Goal: Task Accomplishment & Management: Complete application form

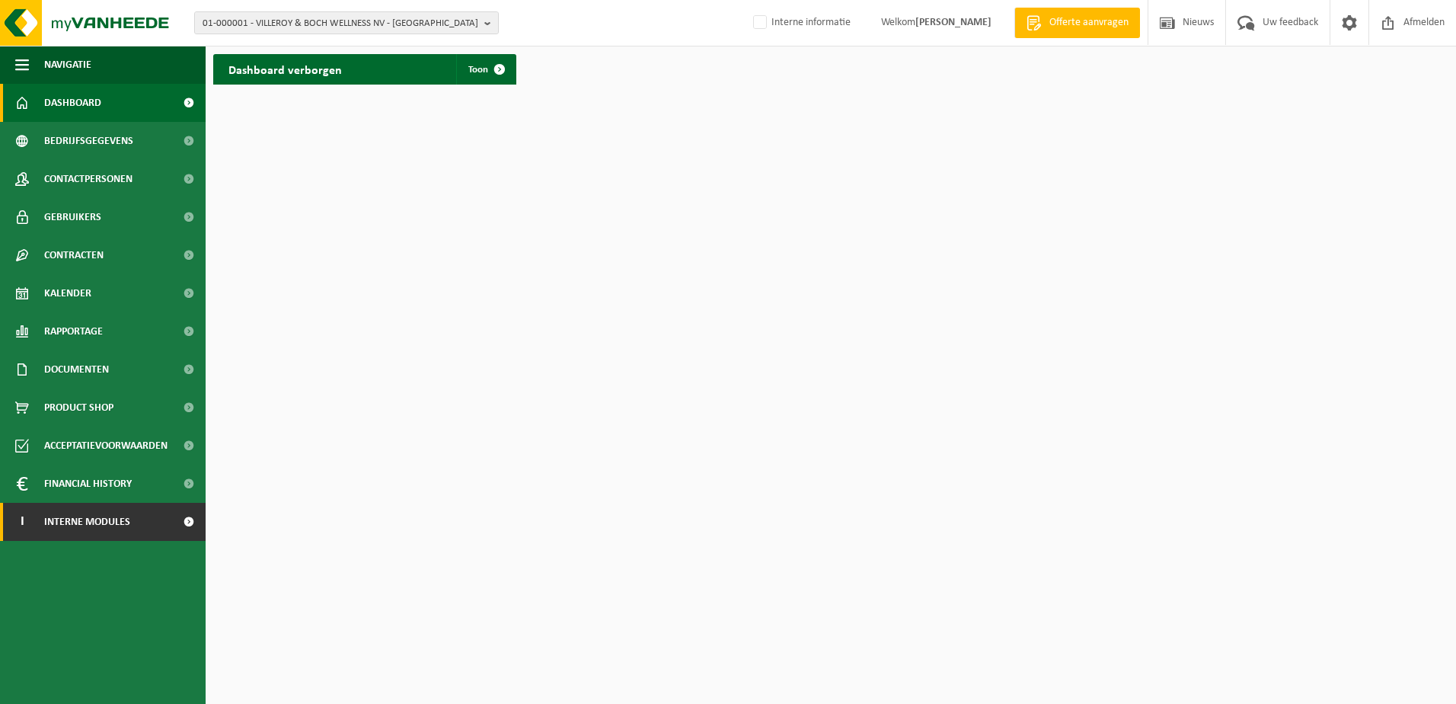
click at [129, 530] on span "Interne modules" at bounding box center [87, 522] width 86 height 38
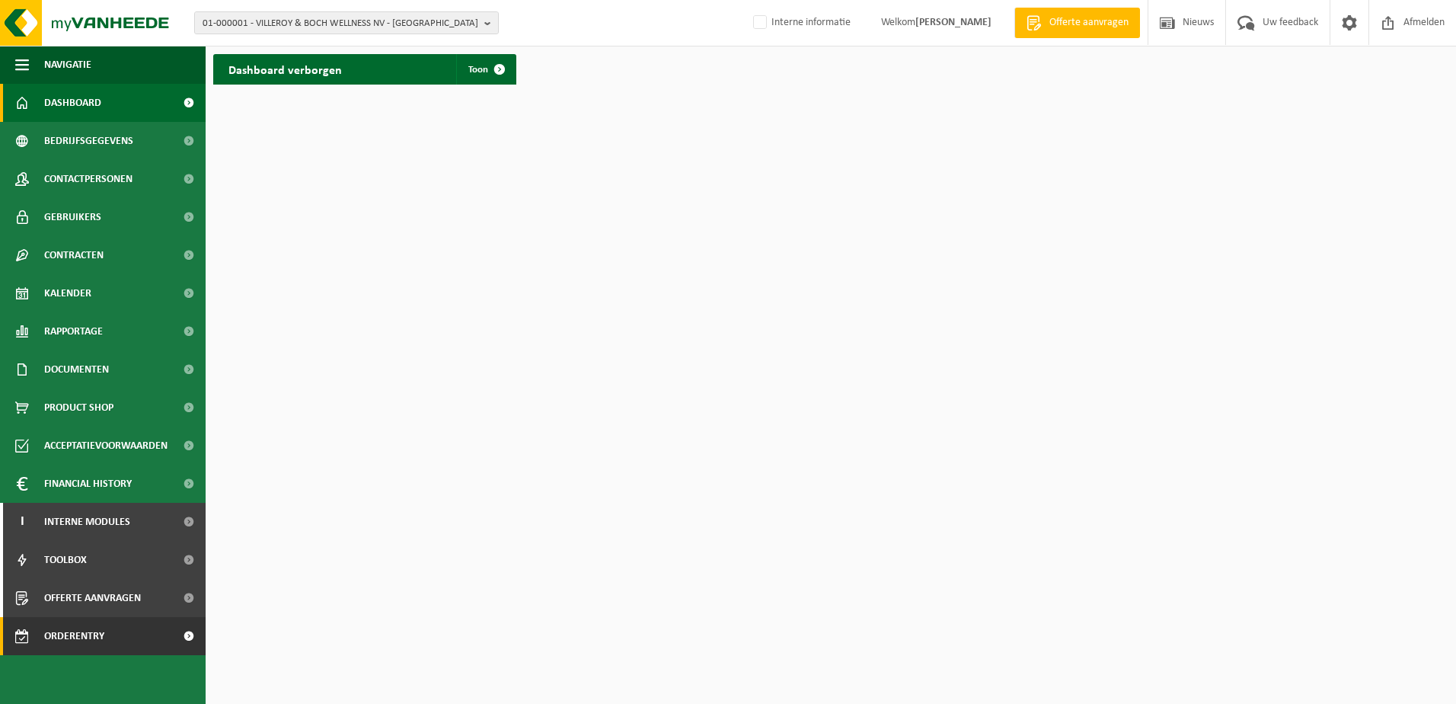
click at [93, 634] on span "Orderentry Goedkeuring" at bounding box center [108, 636] width 128 height 38
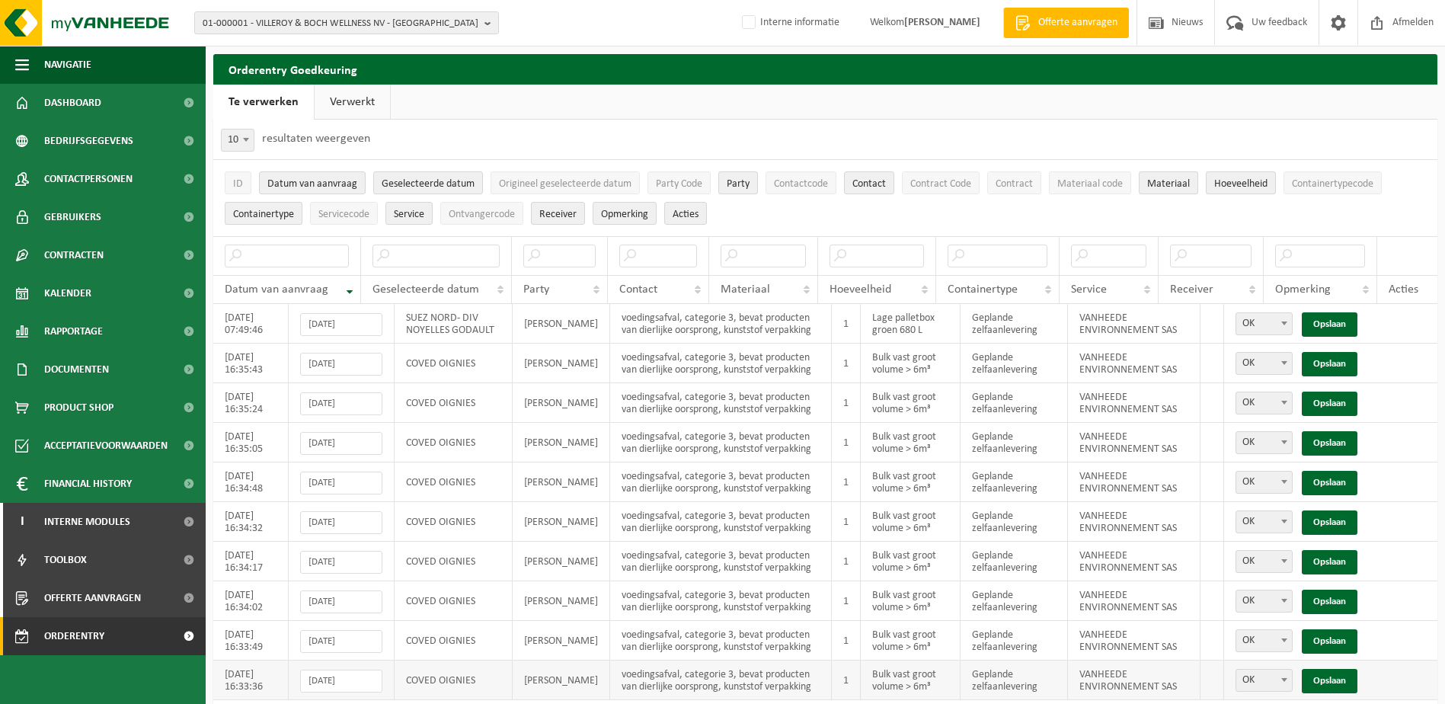
scroll to position [53, 0]
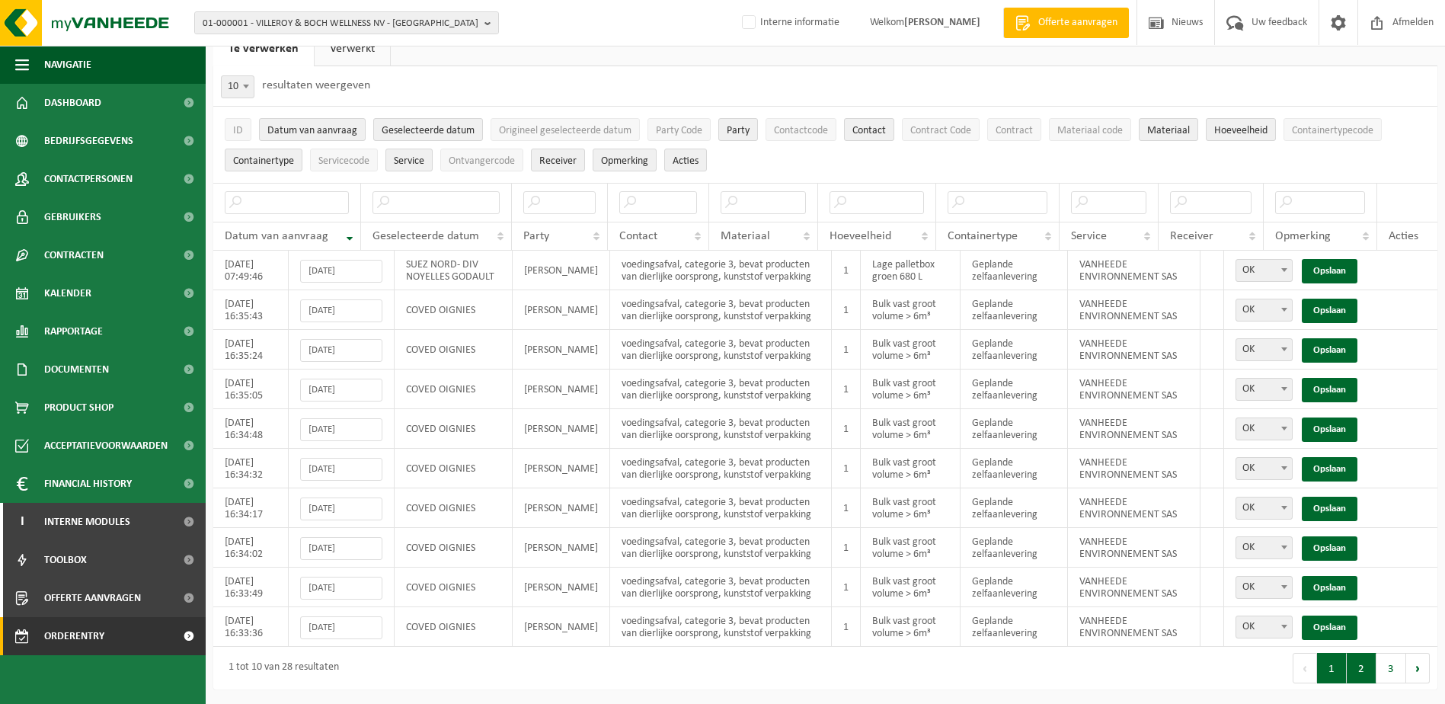
click at [1362, 671] on button "2" at bounding box center [1362, 668] width 30 height 30
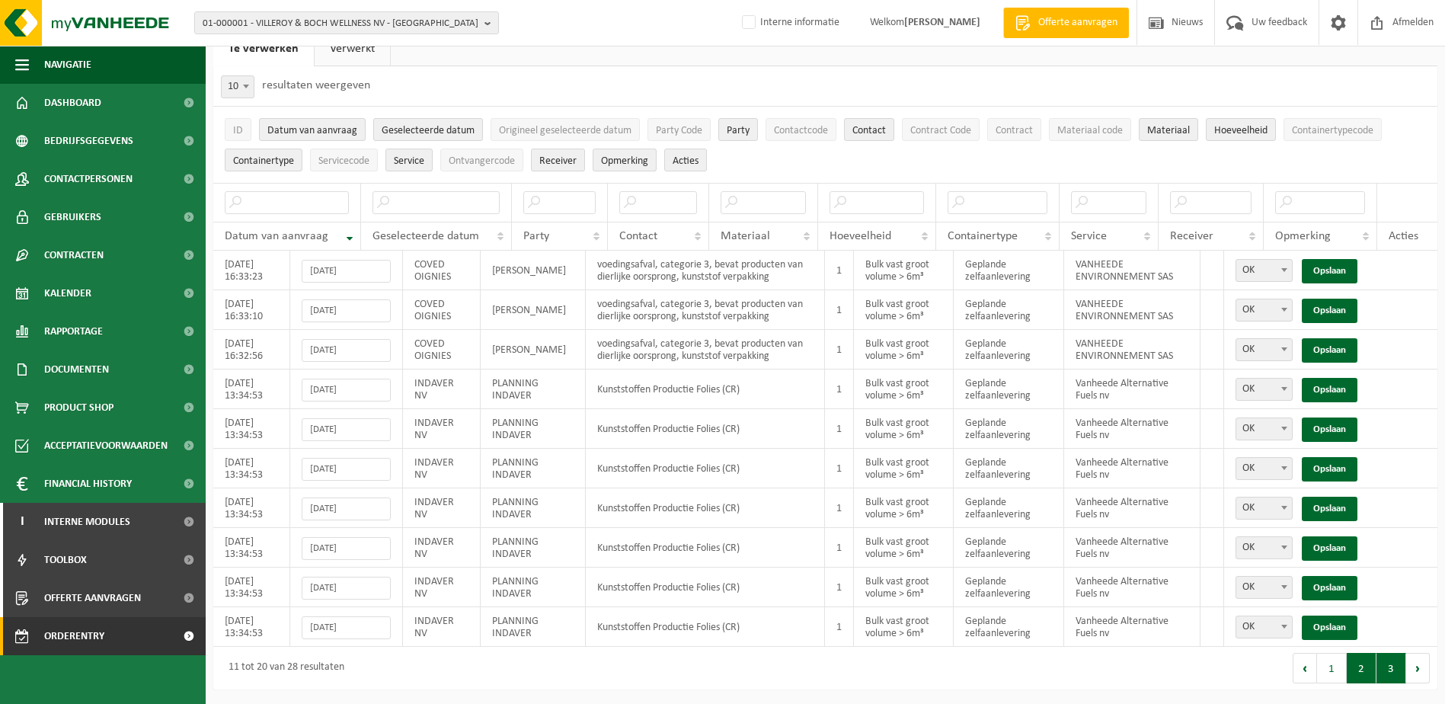
click at [1397, 676] on button "3" at bounding box center [1391, 668] width 30 height 30
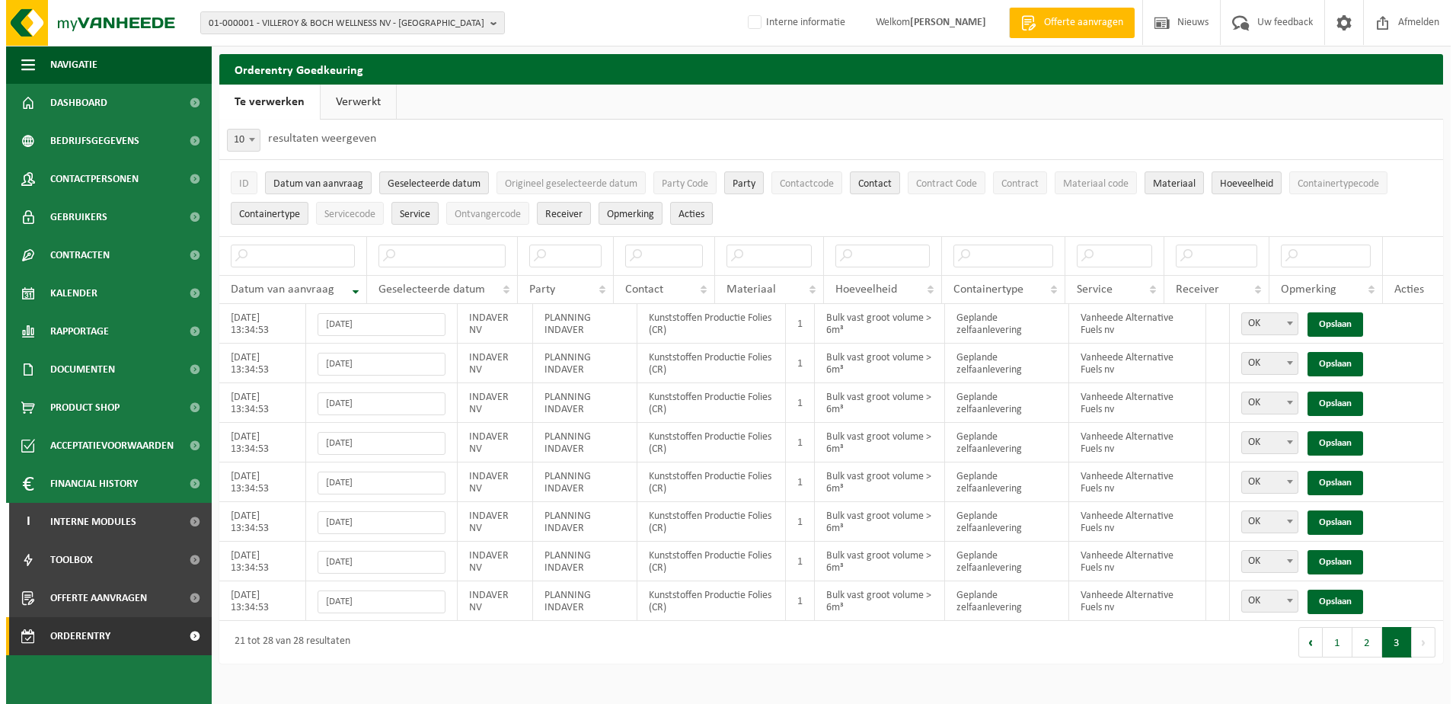
scroll to position [0, 0]
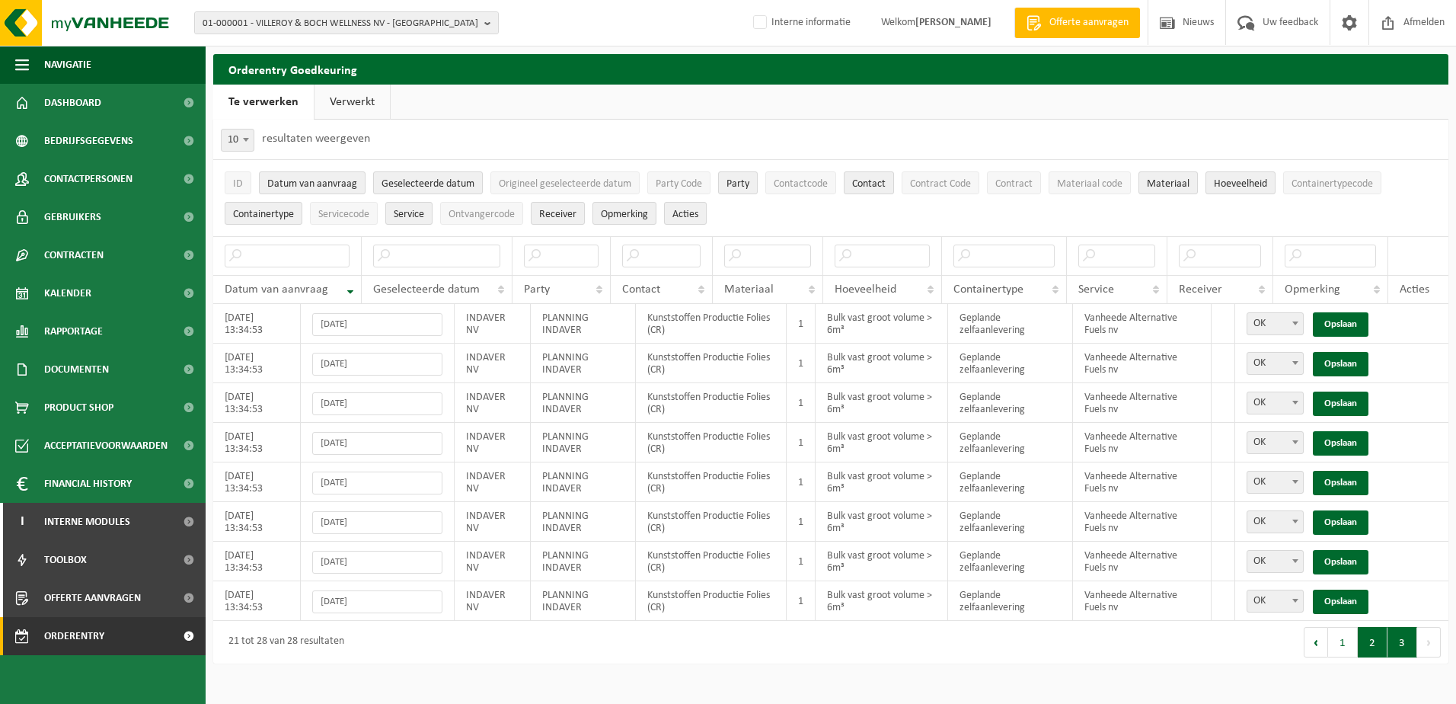
click at [1374, 649] on button "2" at bounding box center [1373, 642] width 30 height 30
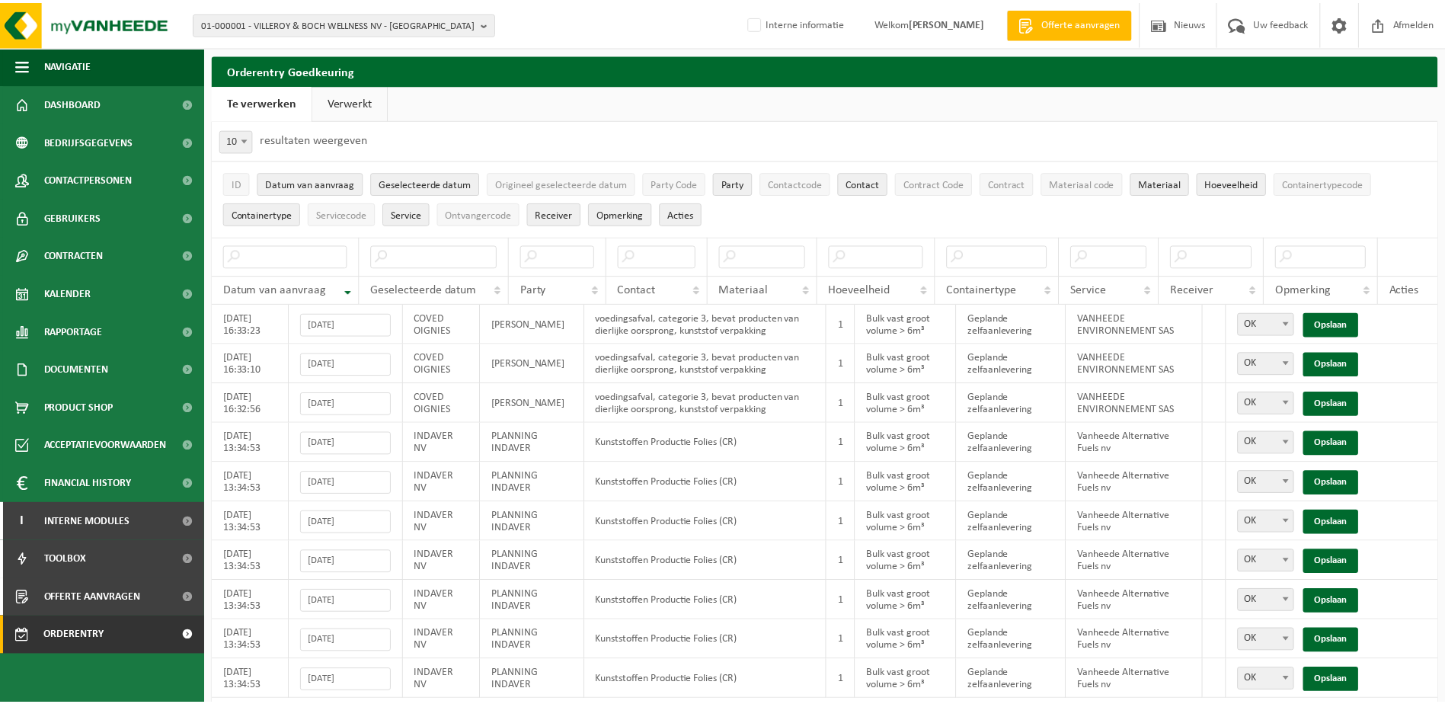
scroll to position [53, 0]
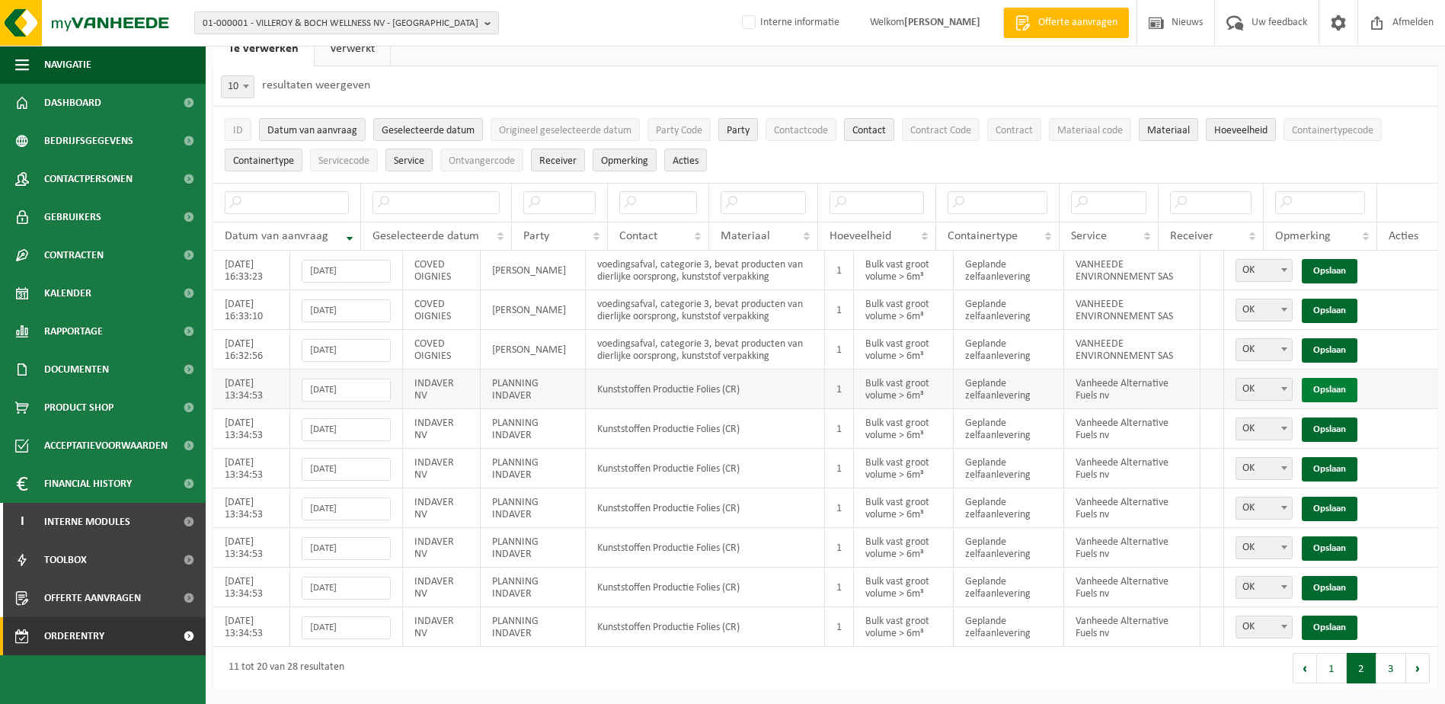
click at [1326, 389] on link "Opslaan" at bounding box center [1330, 390] width 56 height 24
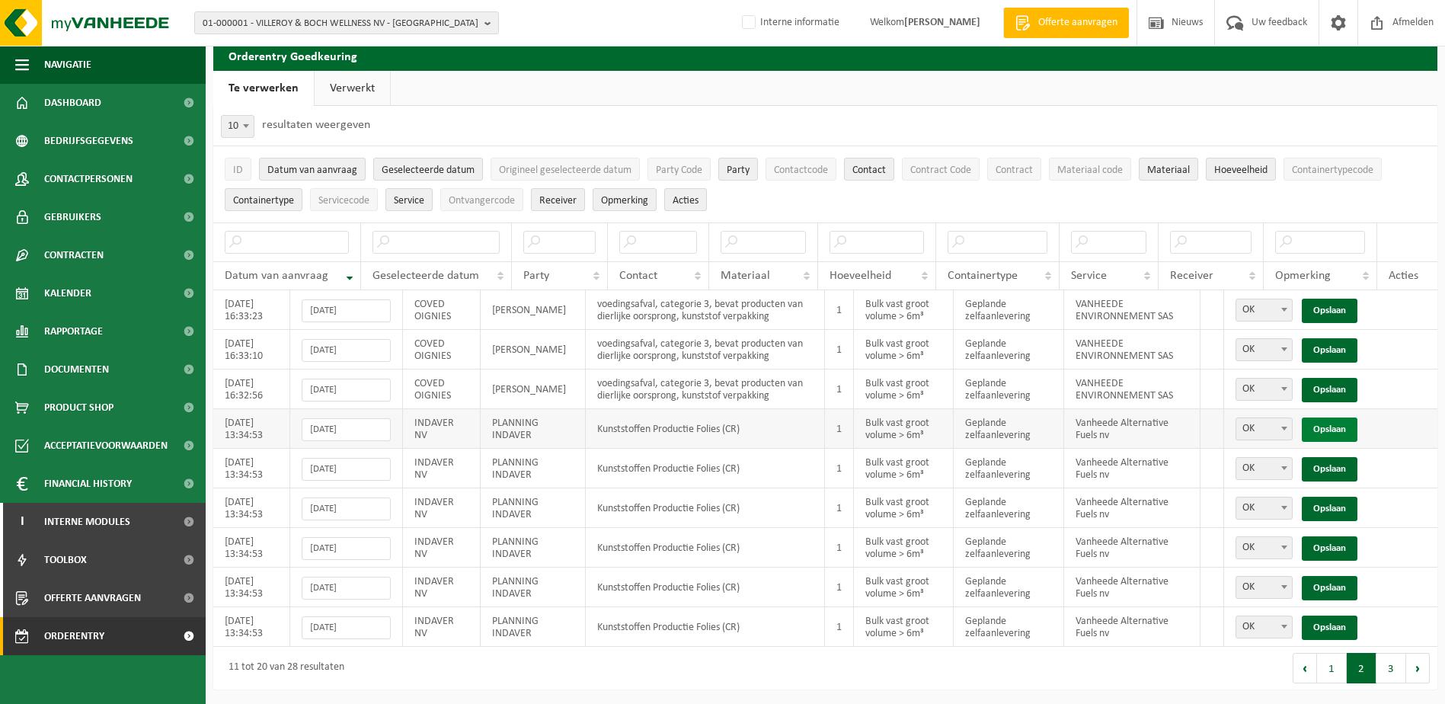
click at [1321, 431] on link "Opslaan" at bounding box center [1330, 429] width 56 height 24
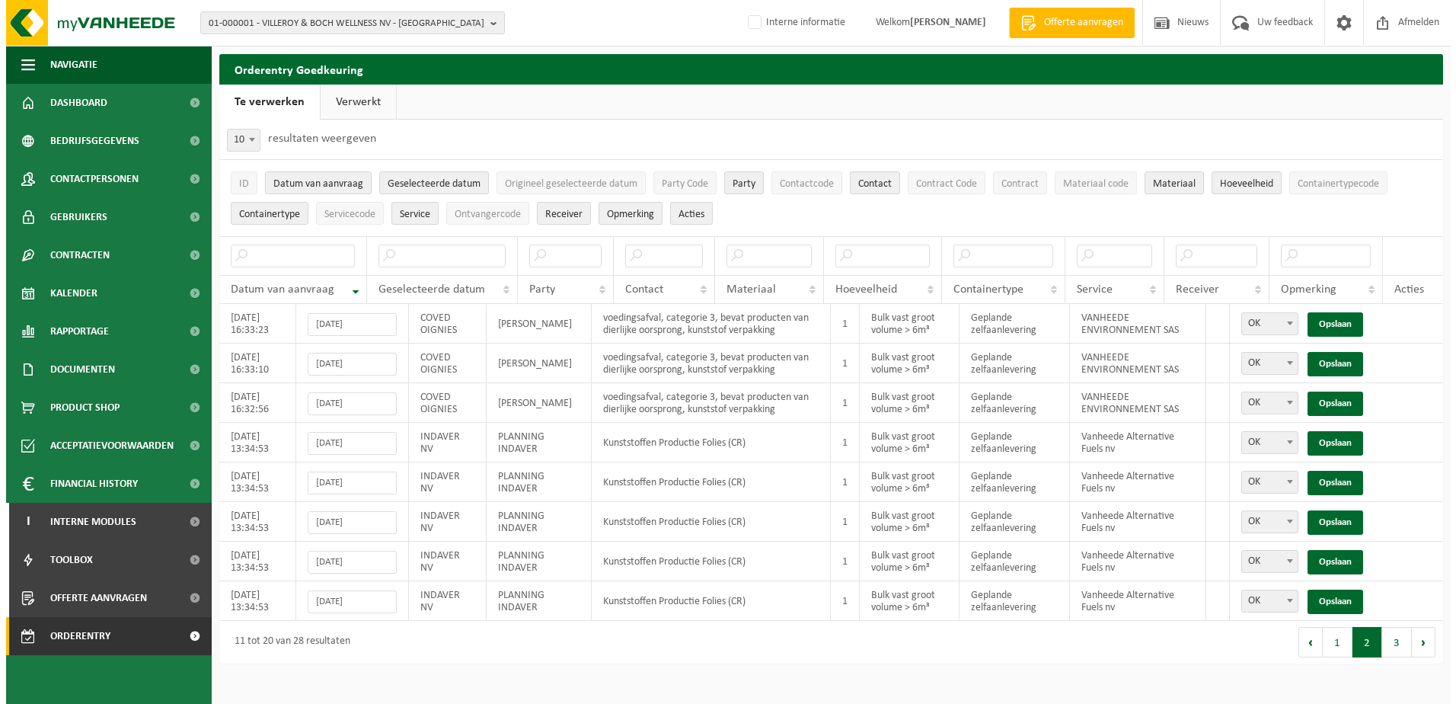
scroll to position [0, 0]
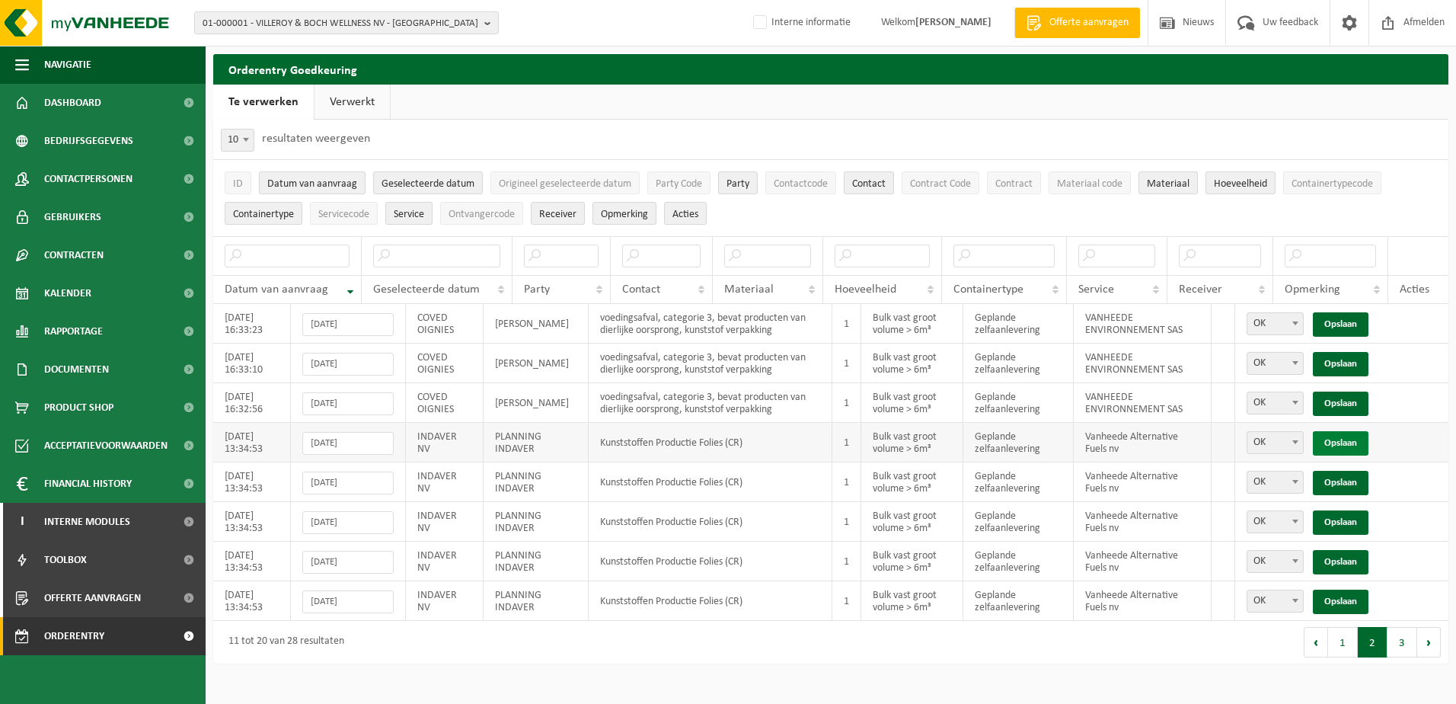
click at [1340, 442] on link "Opslaan" at bounding box center [1341, 443] width 56 height 24
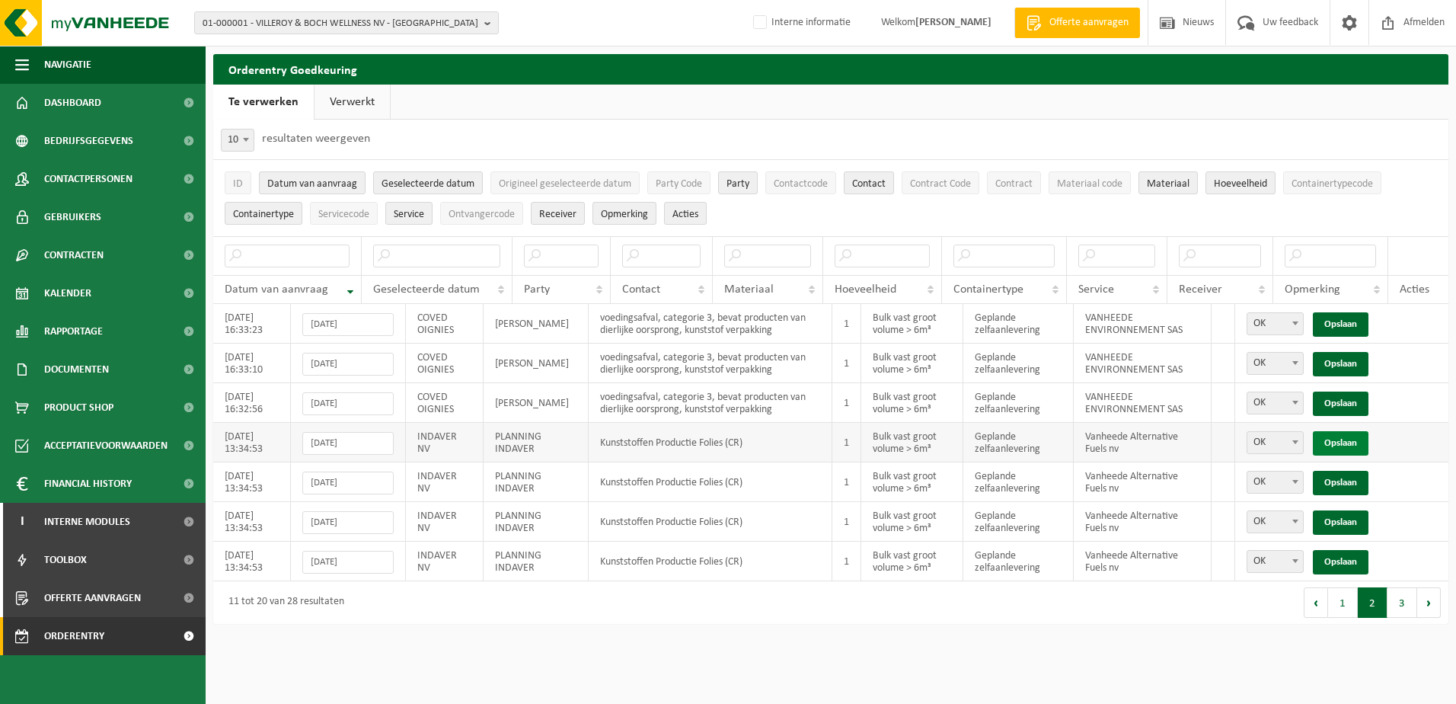
click at [1340, 440] on link "Opslaan" at bounding box center [1341, 443] width 56 height 24
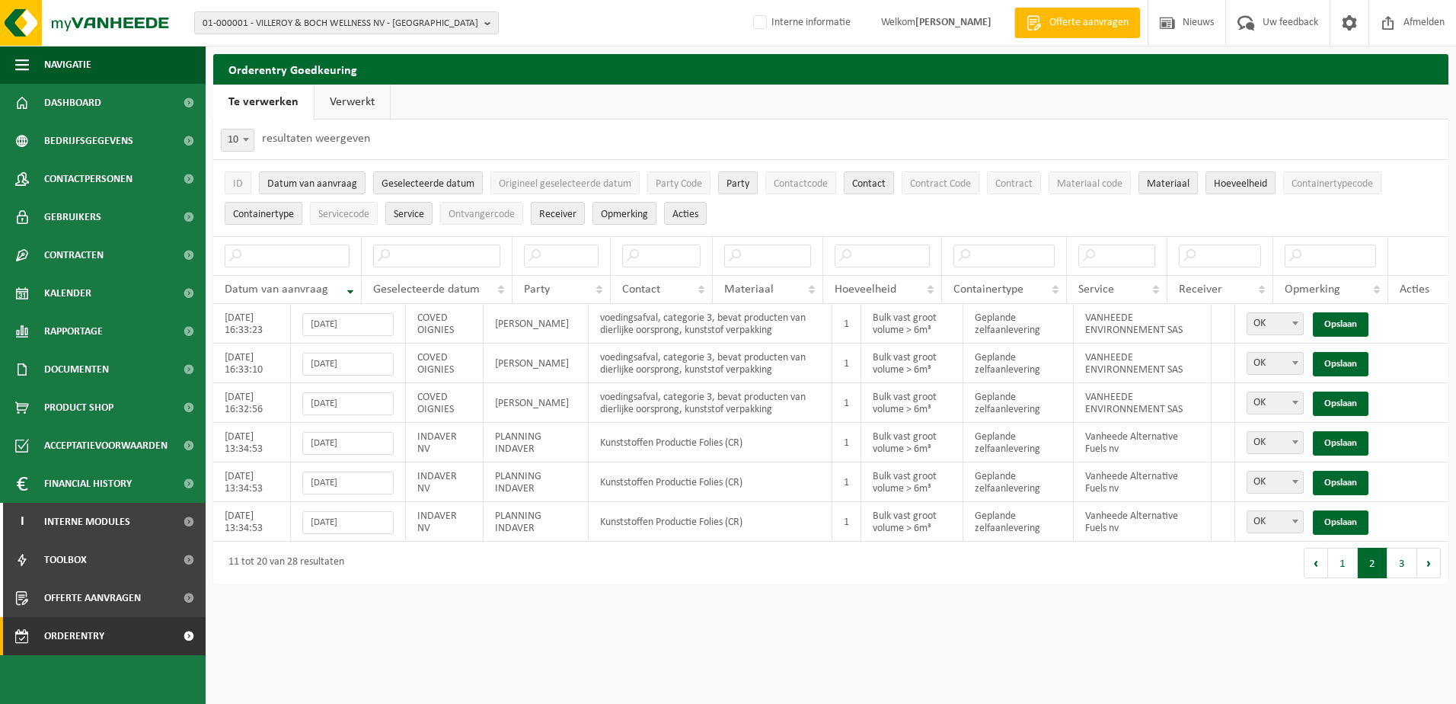
click at [1340, 440] on link "Opslaan" at bounding box center [1341, 443] width 56 height 24
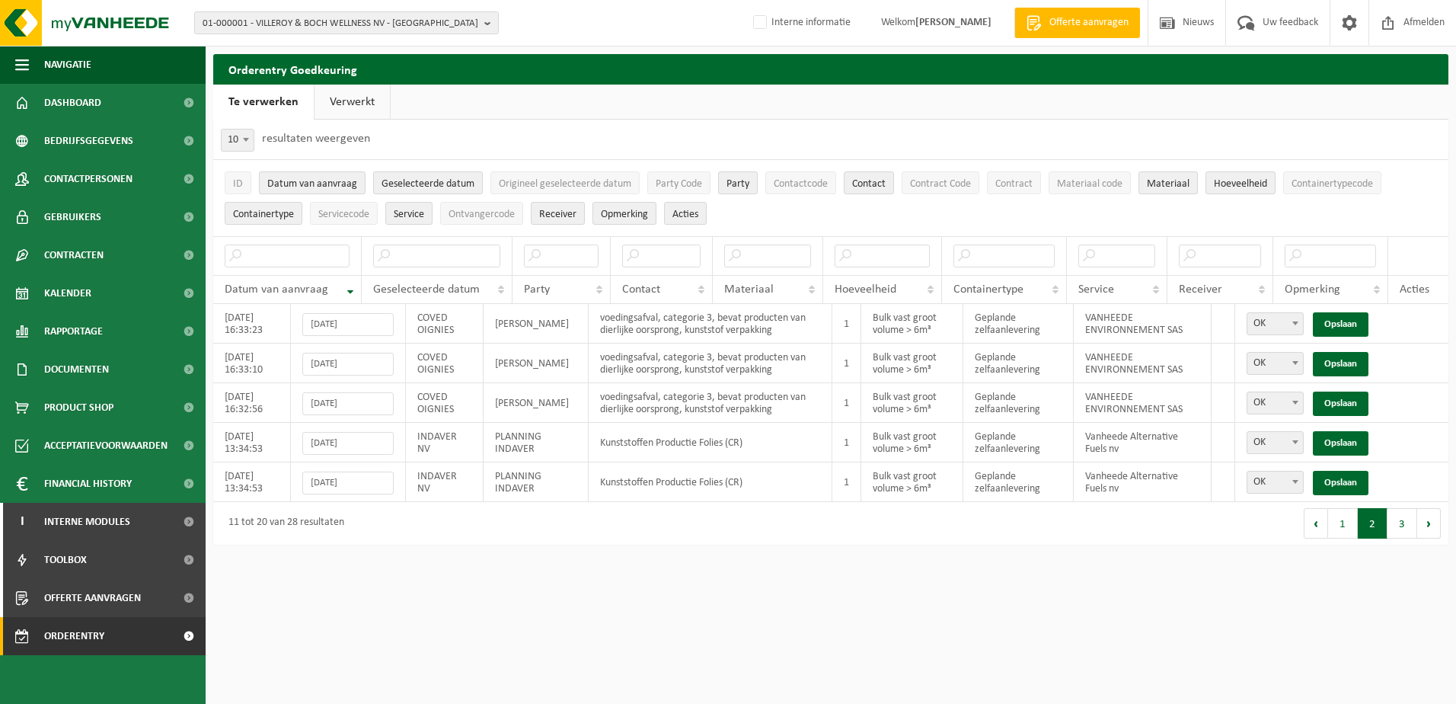
click at [1340, 440] on link "Opslaan" at bounding box center [1341, 443] width 56 height 24
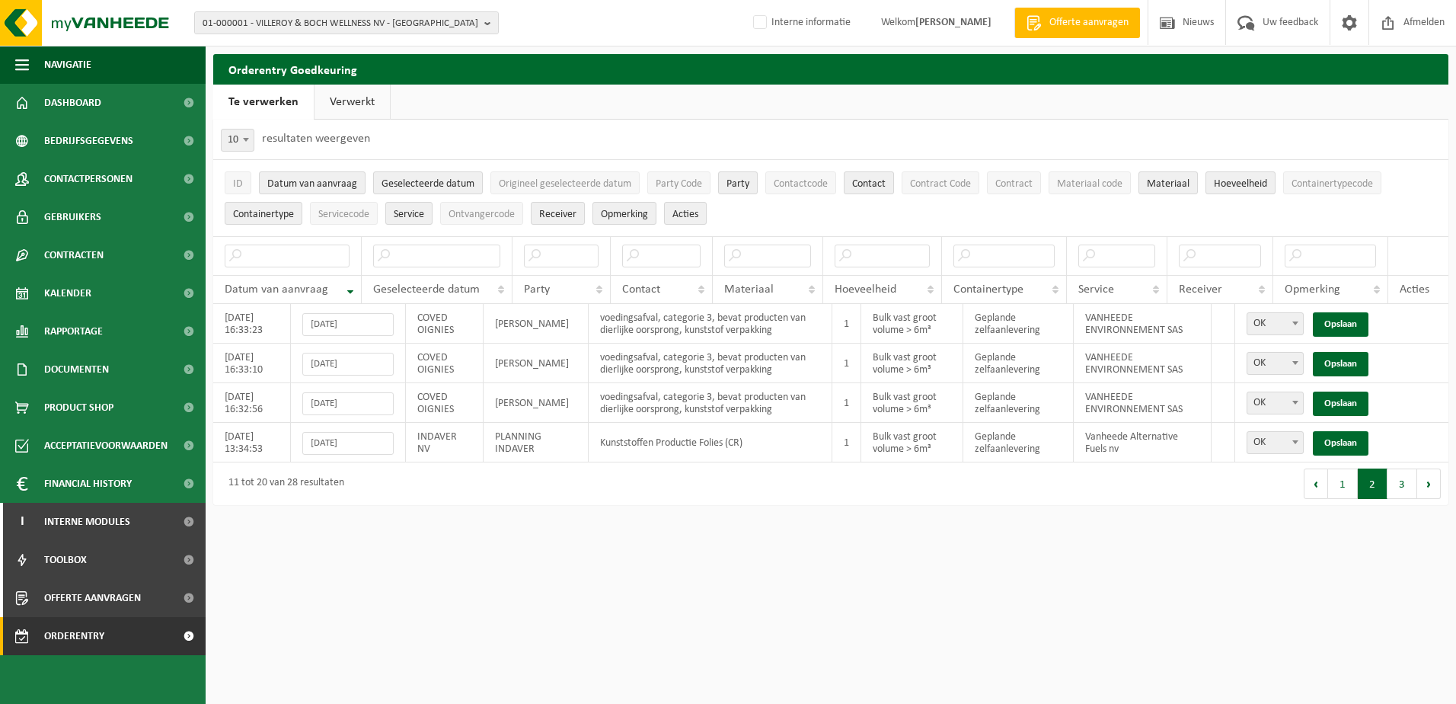
click at [1340, 440] on link "Opslaan" at bounding box center [1341, 443] width 56 height 24
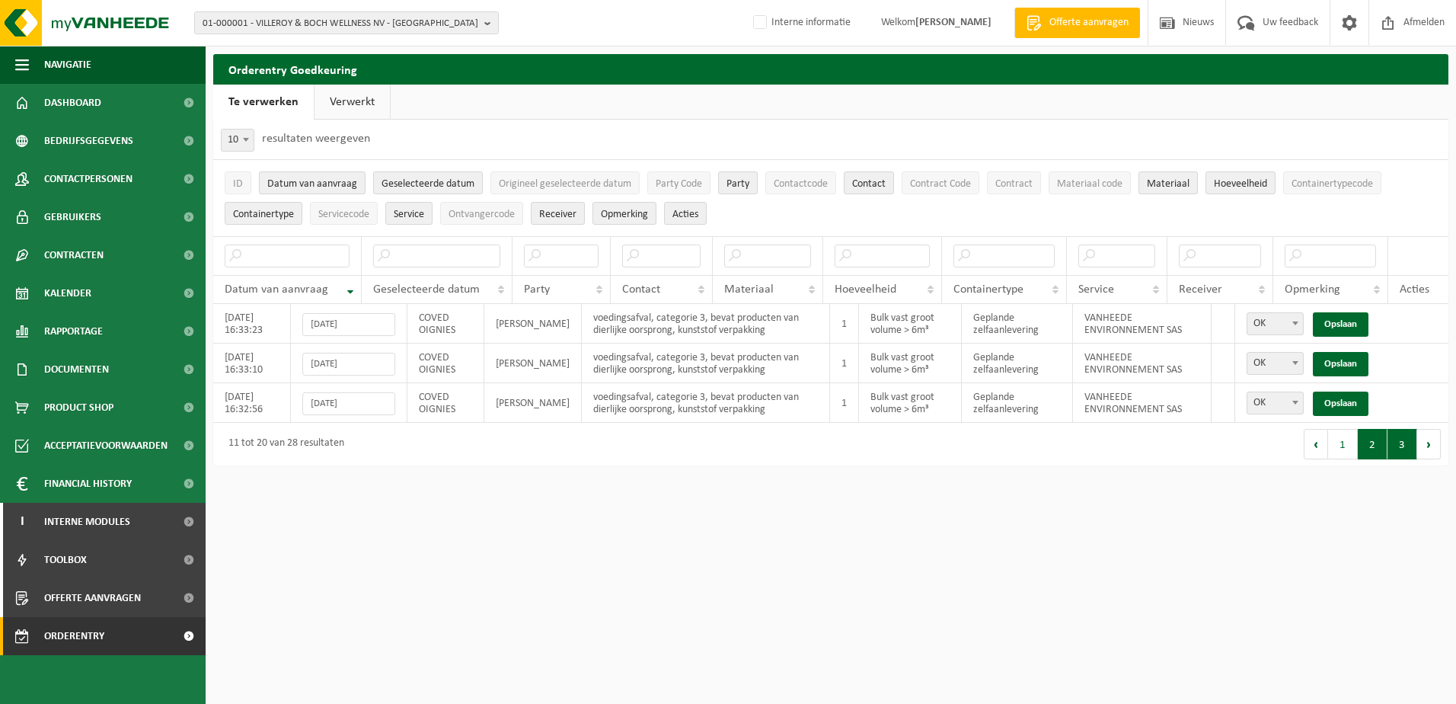
click at [1398, 451] on button "3" at bounding box center [1403, 444] width 30 height 30
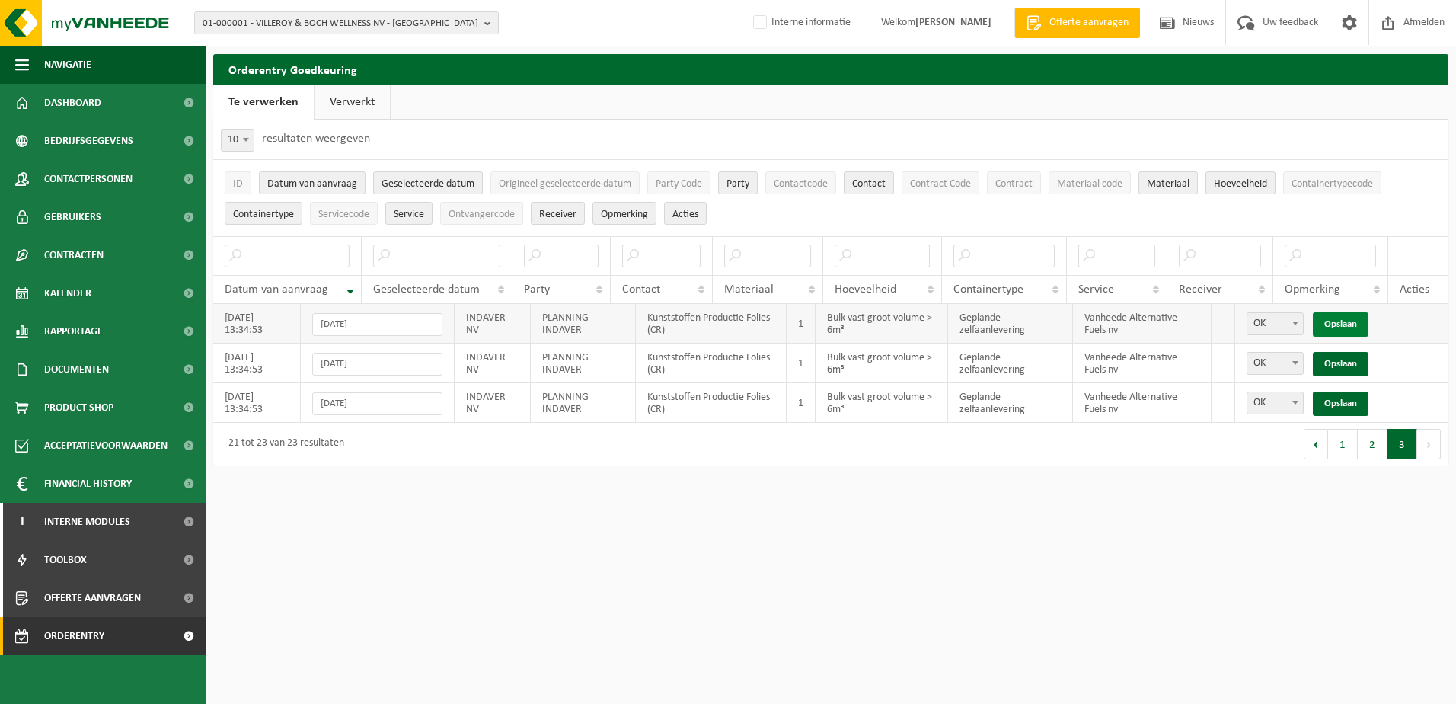
click at [1334, 320] on link "Opslaan" at bounding box center [1341, 324] width 56 height 24
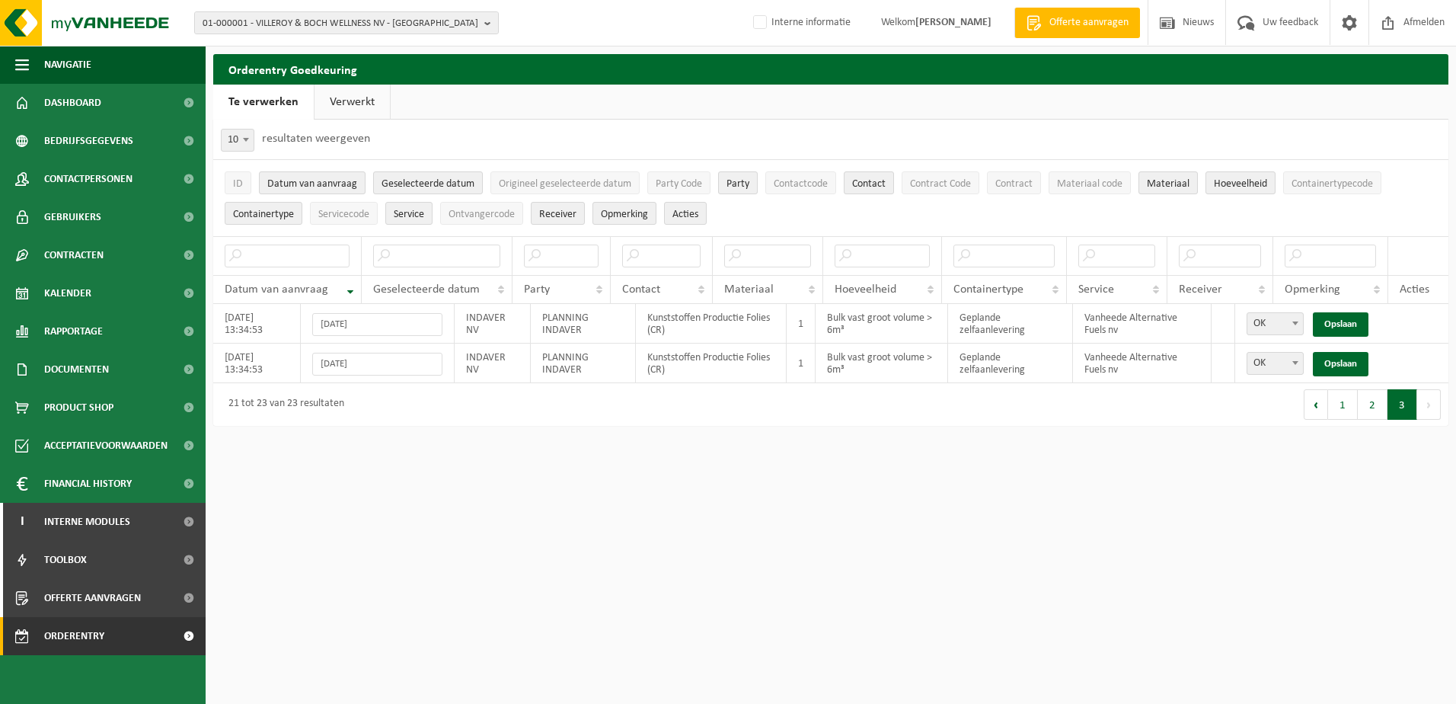
click at [1334, 320] on link "Opslaan" at bounding box center [1341, 324] width 56 height 24
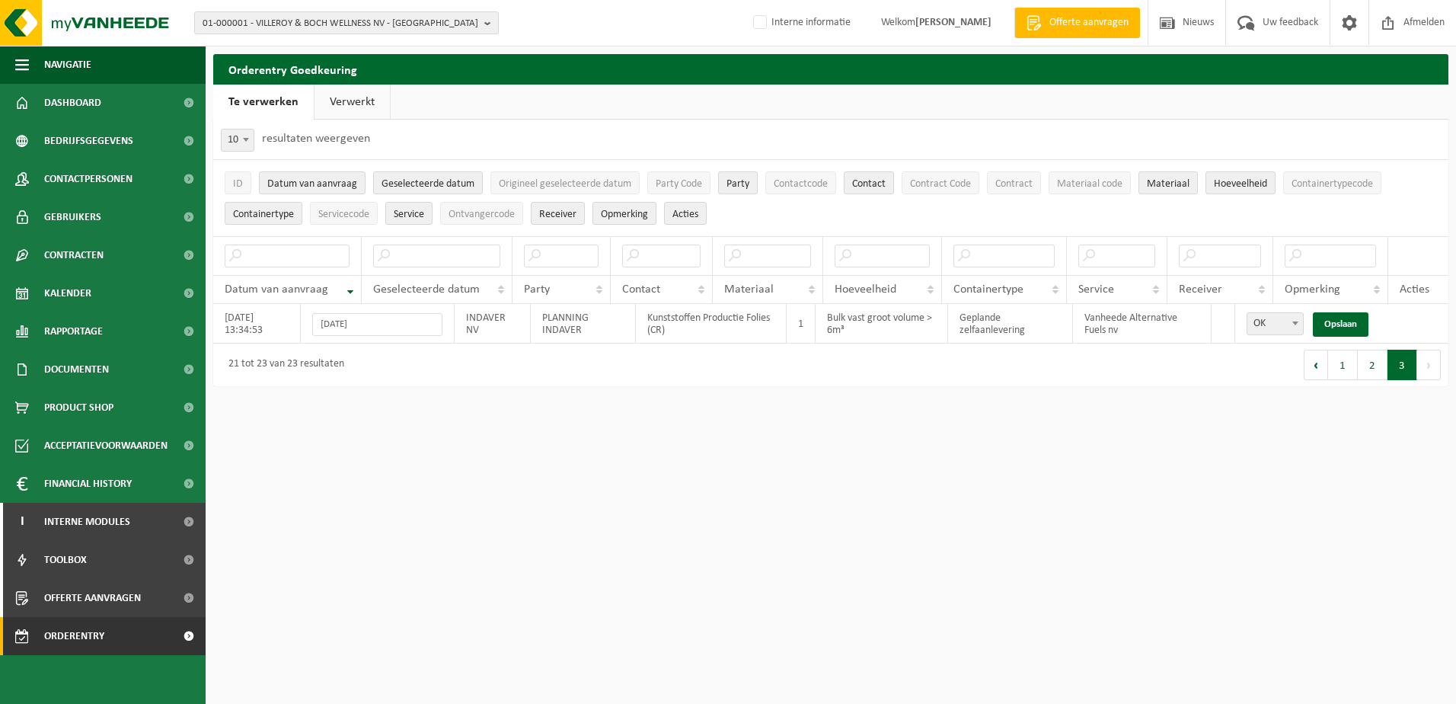
click at [1334, 320] on link "Opslaan" at bounding box center [1341, 324] width 56 height 24
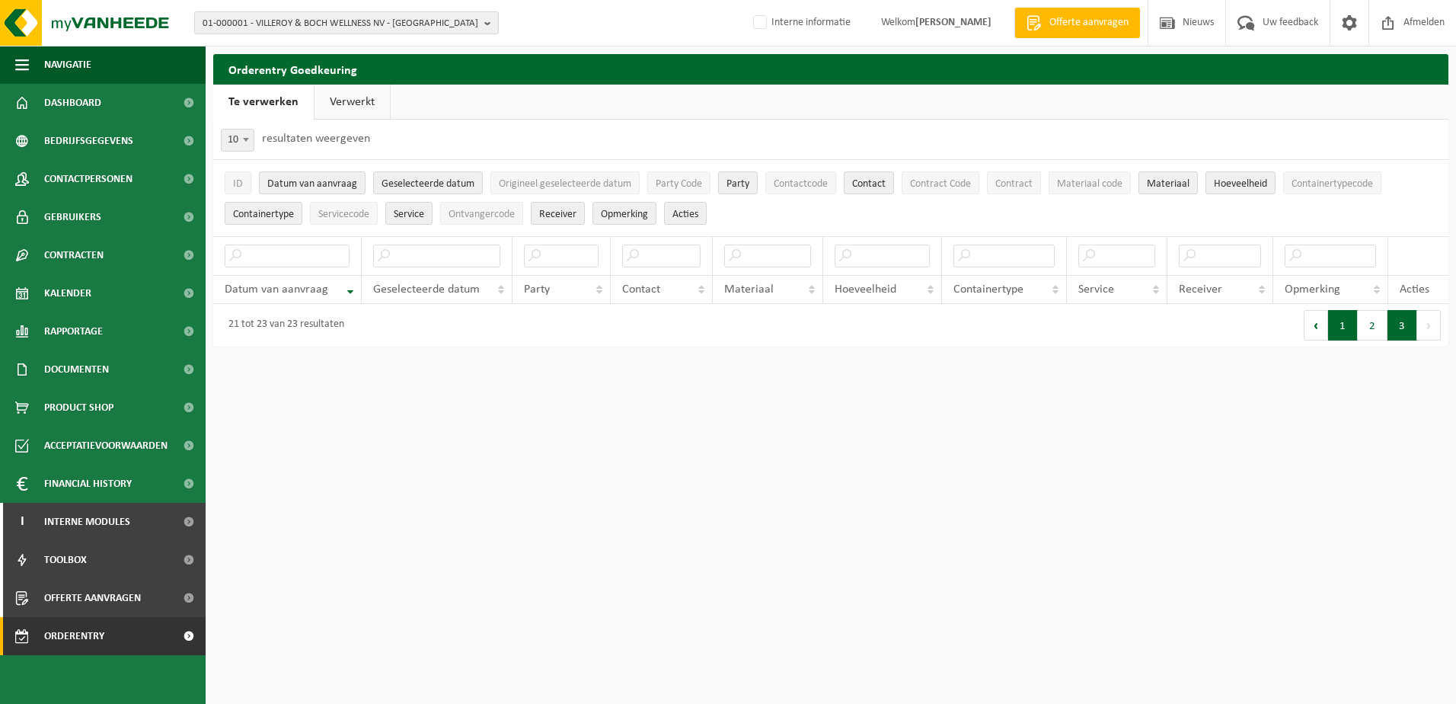
click at [1347, 334] on button "1" at bounding box center [1343, 325] width 30 height 30
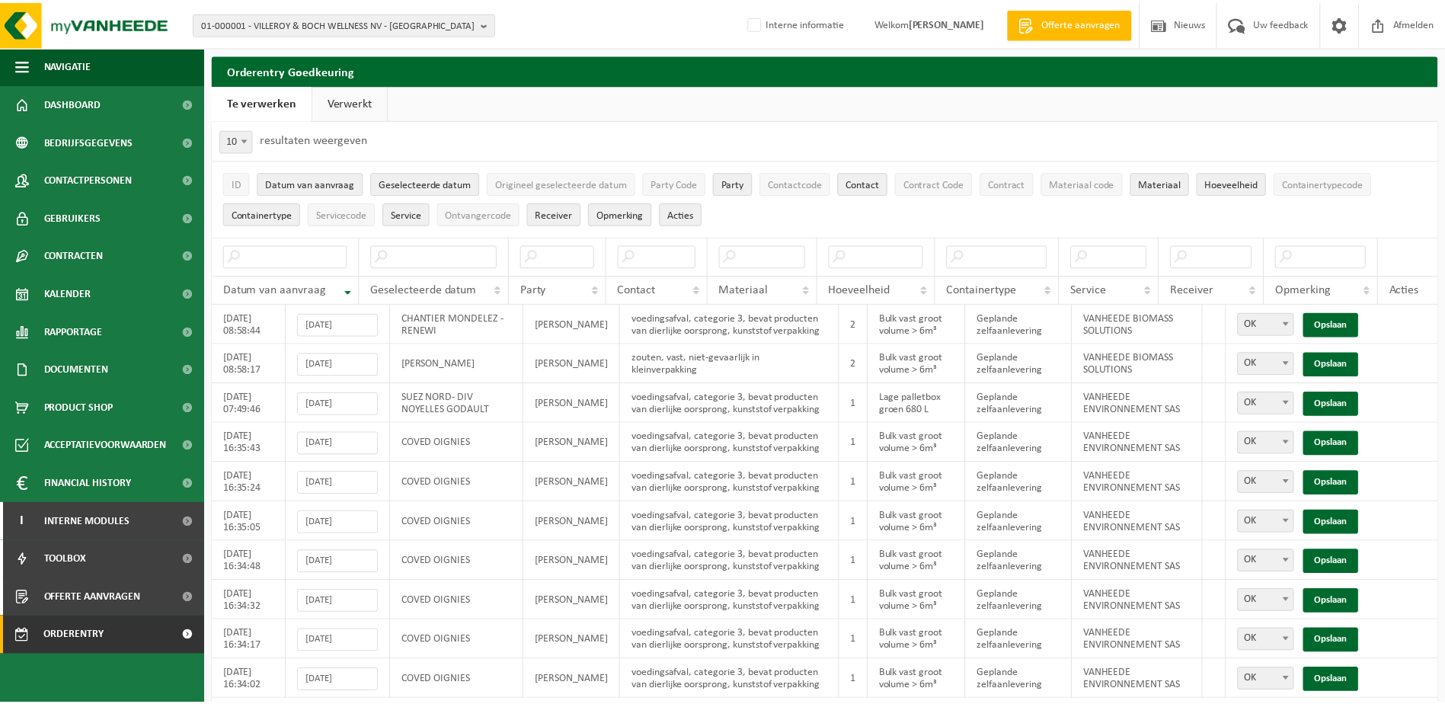
scroll to position [53, 0]
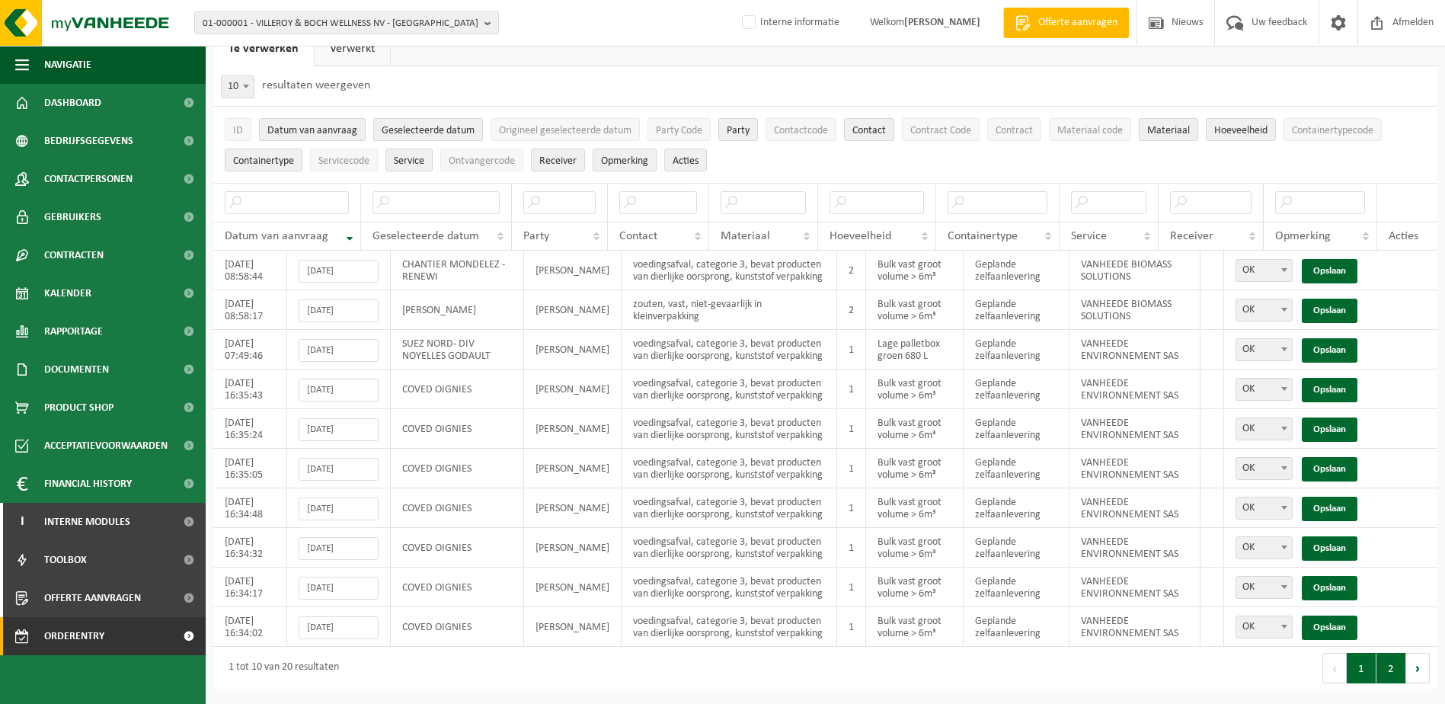
click at [1389, 669] on button "2" at bounding box center [1391, 668] width 30 height 30
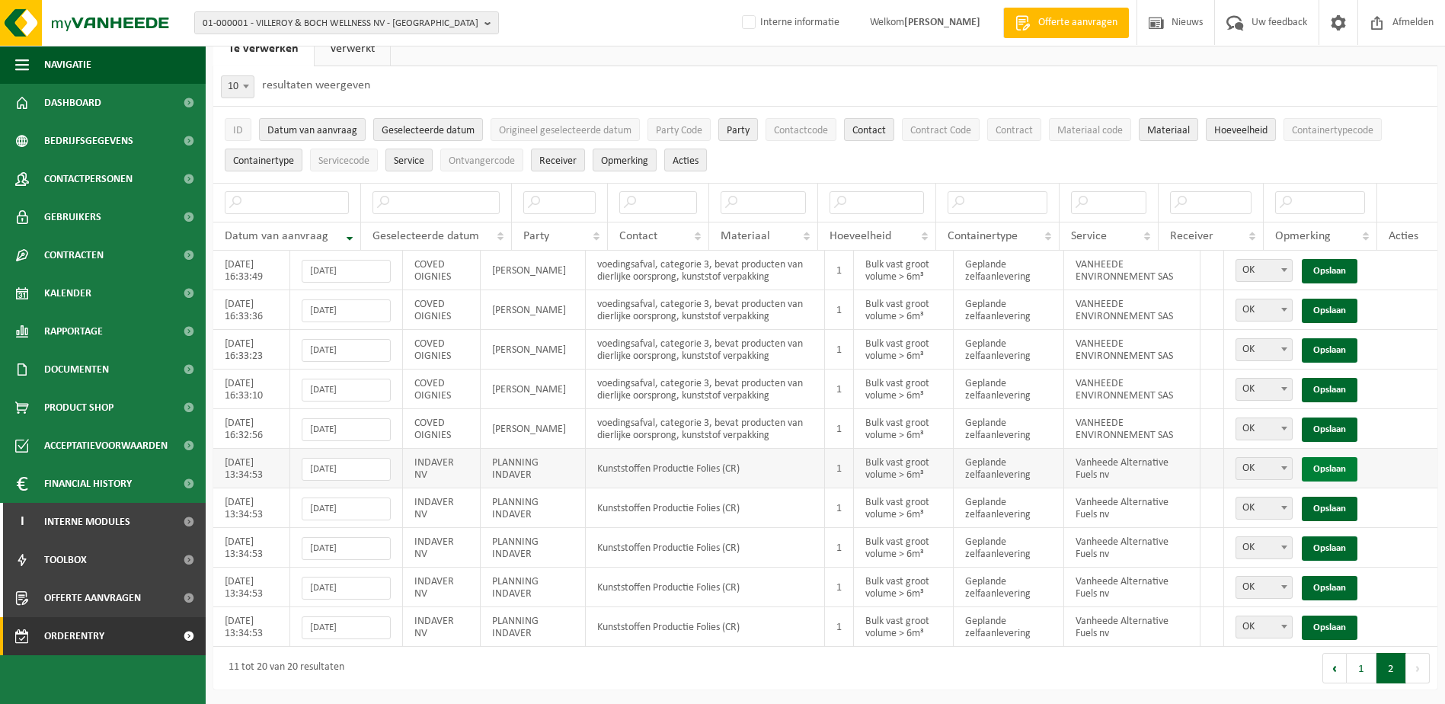
click at [1324, 468] on link "Opslaan" at bounding box center [1330, 469] width 56 height 24
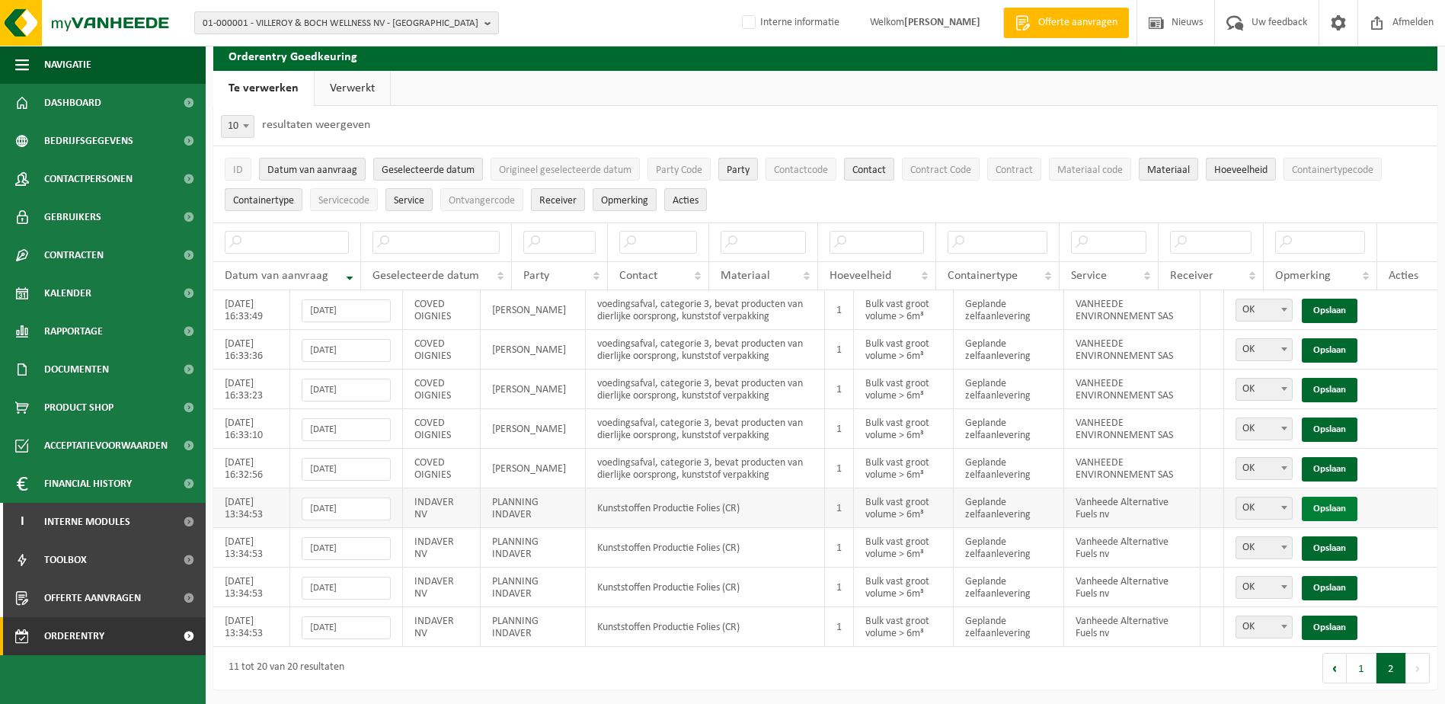
click at [1340, 512] on link "Opslaan" at bounding box center [1330, 509] width 56 height 24
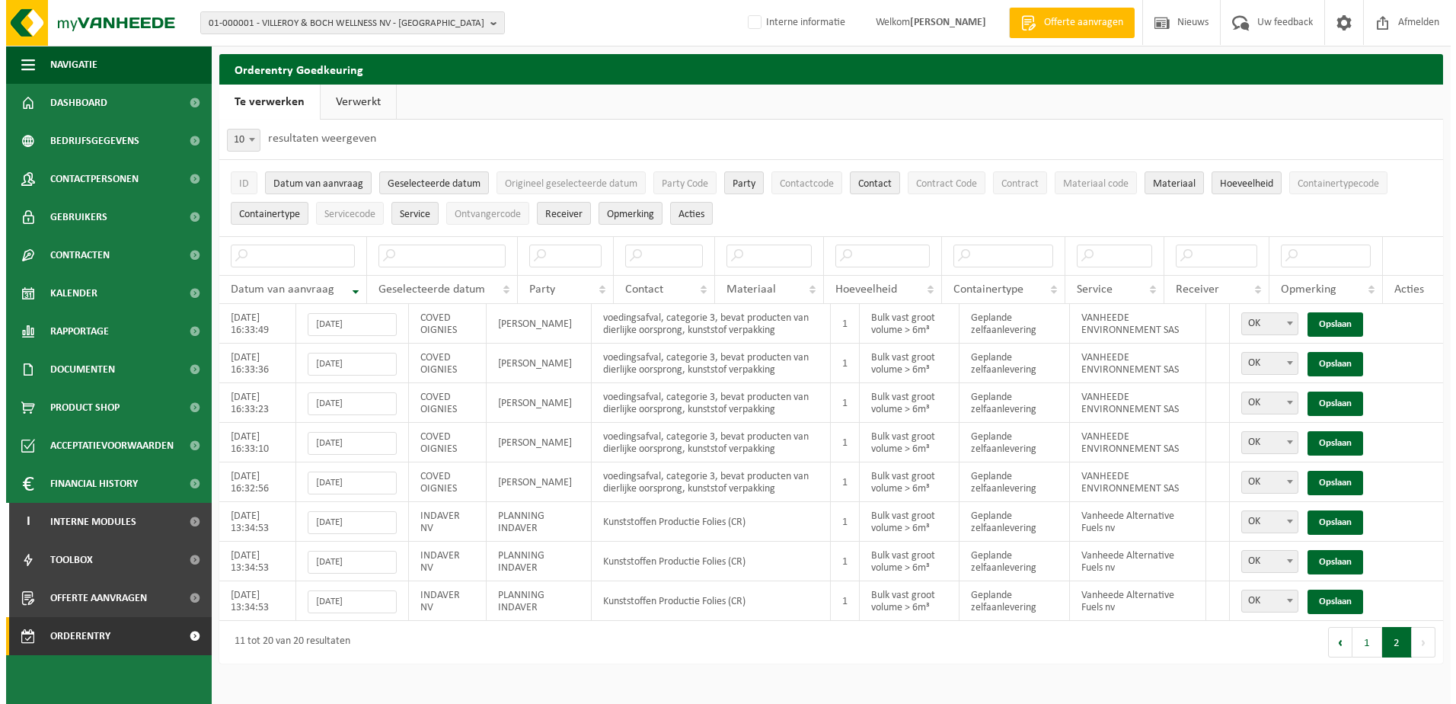
scroll to position [0, 0]
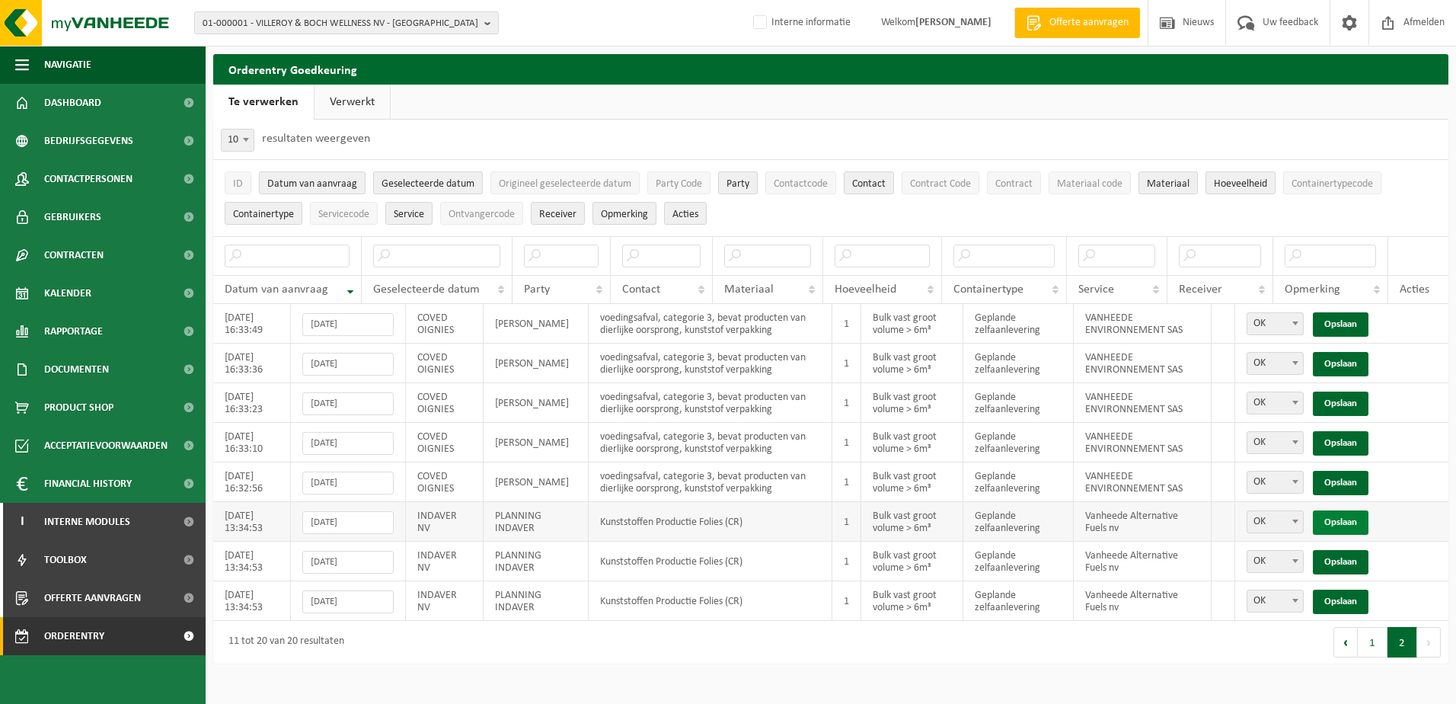
click at [1347, 523] on link "Opslaan" at bounding box center [1341, 522] width 56 height 24
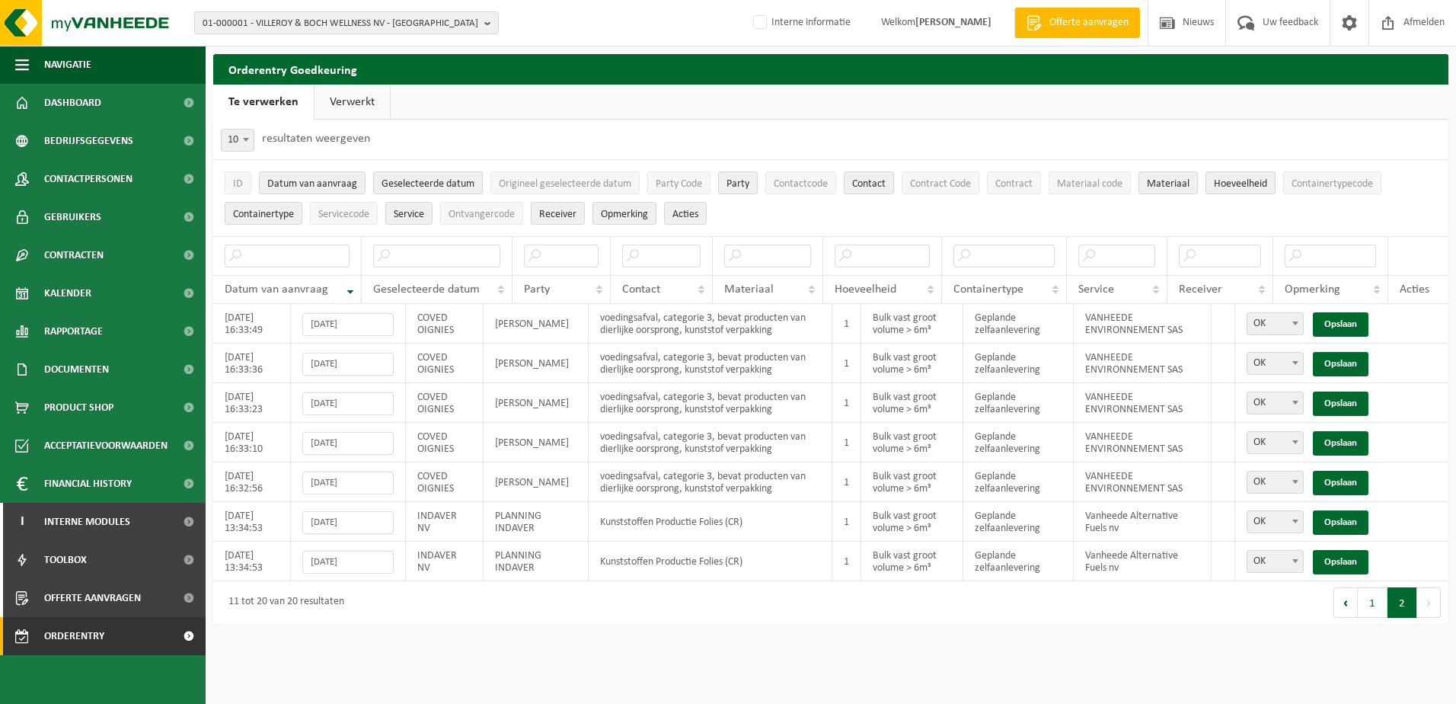
click at [1347, 523] on link "Opslaan" at bounding box center [1341, 522] width 56 height 24
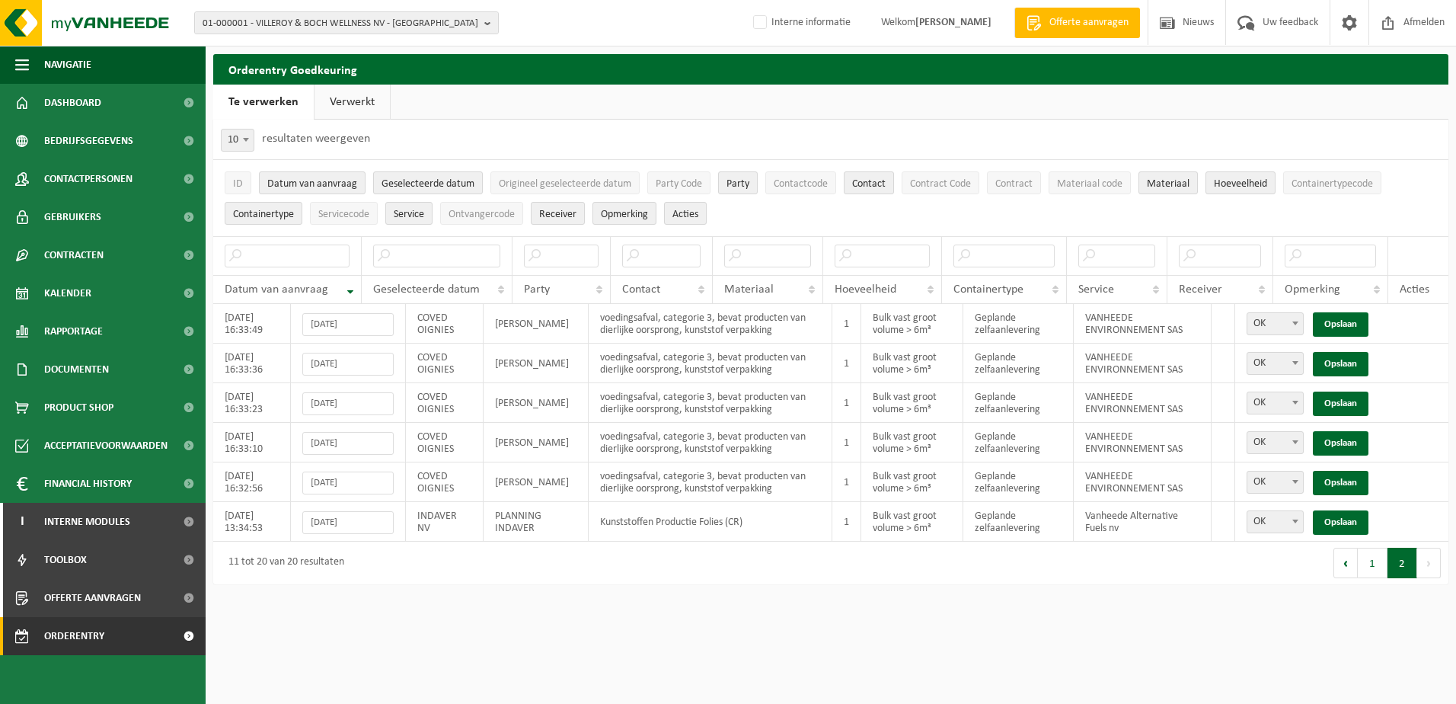
click at [1347, 523] on link "Opslaan" at bounding box center [1341, 522] width 56 height 24
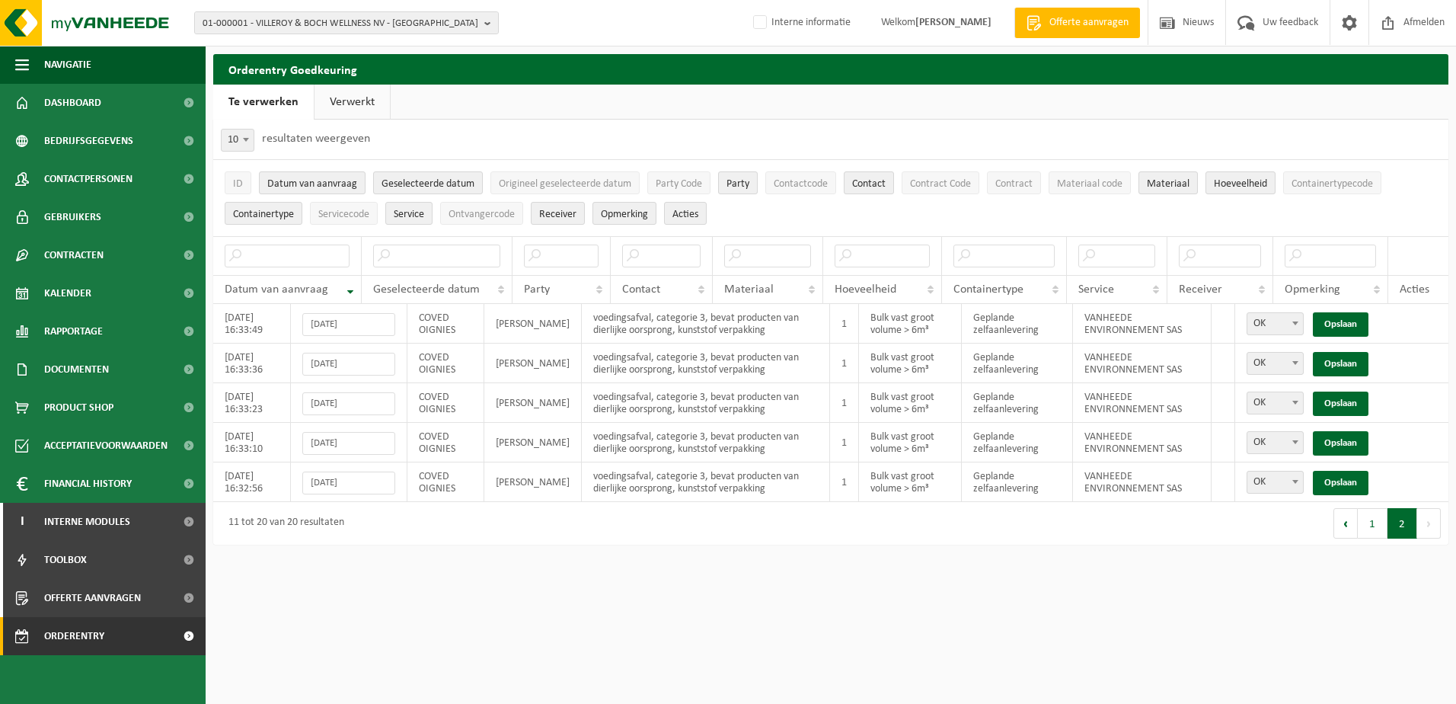
click at [1399, 532] on button "2" at bounding box center [1403, 523] width 30 height 30
click at [1375, 533] on button "1" at bounding box center [1373, 523] width 30 height 30
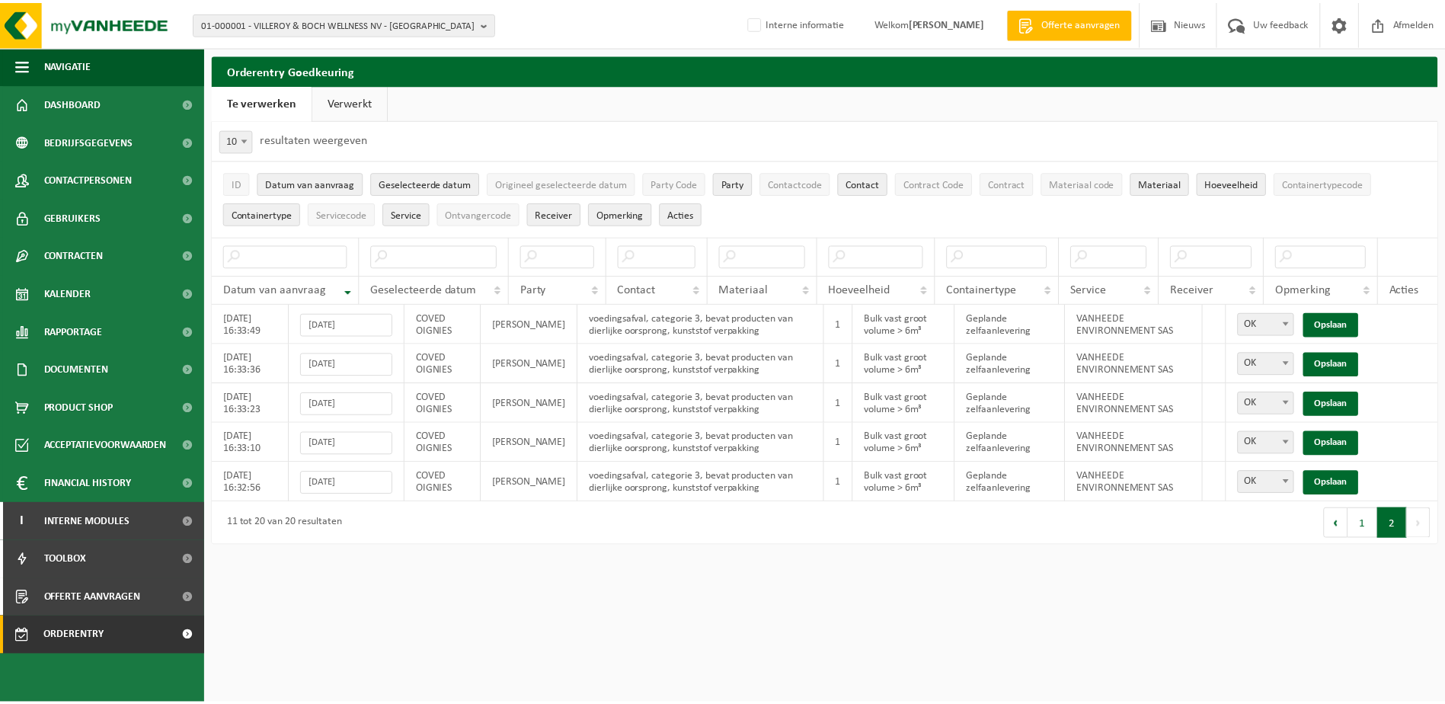
scroll to position [53, 0]
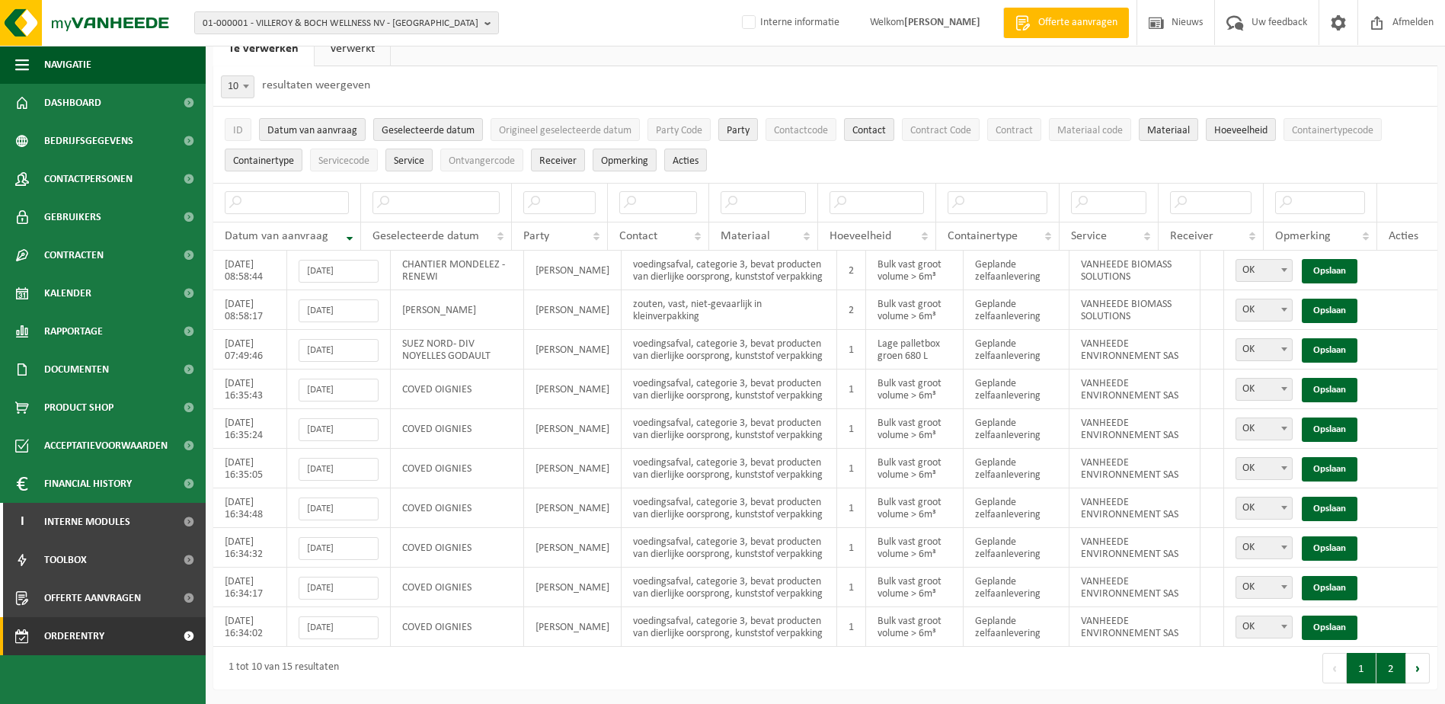
click at [1392, 673] on button "2" at bounding box center [1391, 668] width 30 height 30
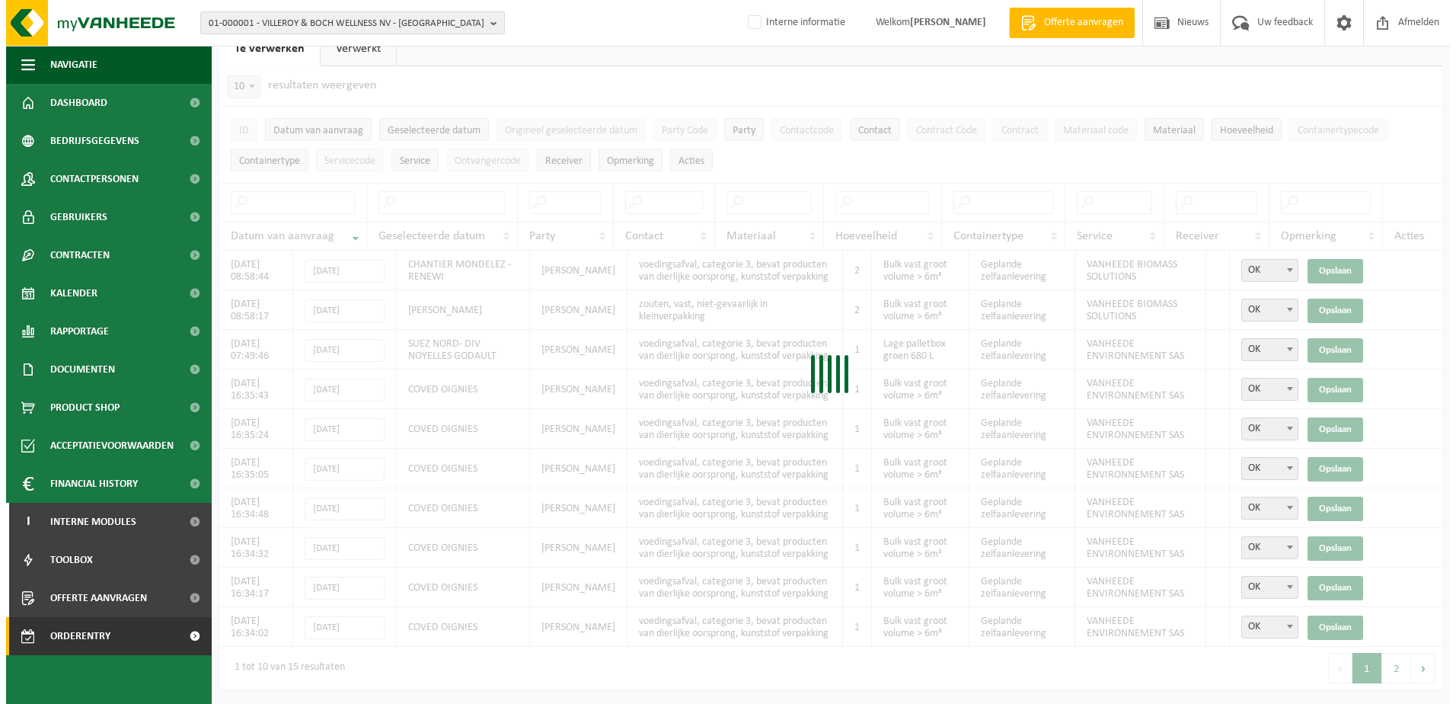
scroll to position [0, 0]
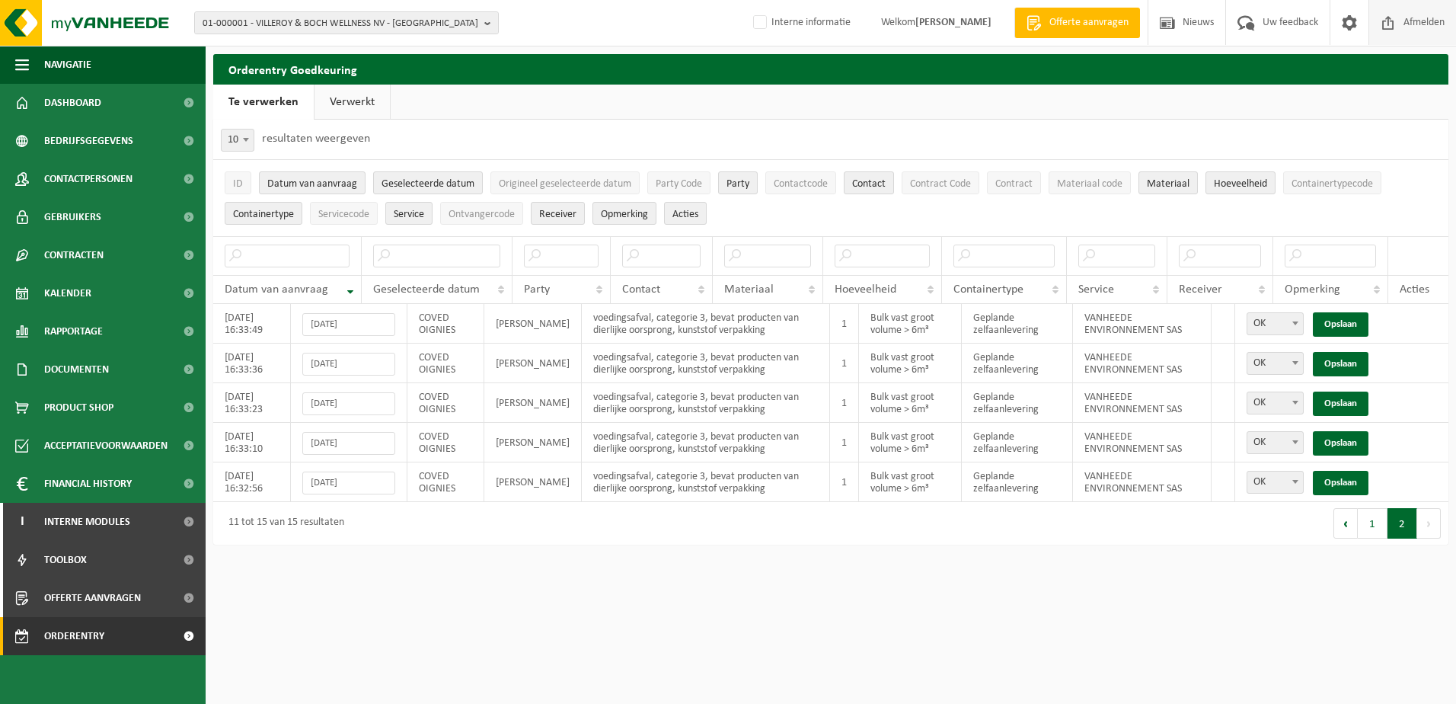
click at [1410, 23] on span "Afmelden" at bounding box center [1424, 22] width 49 height 45
